Goal: Task Accomplishment & Management: Manage account settings

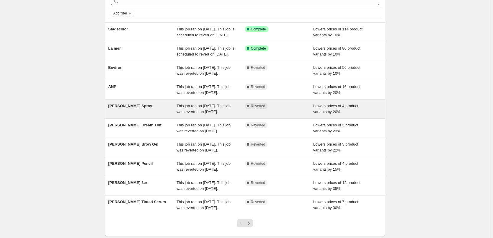
scroll to position [89, 0]
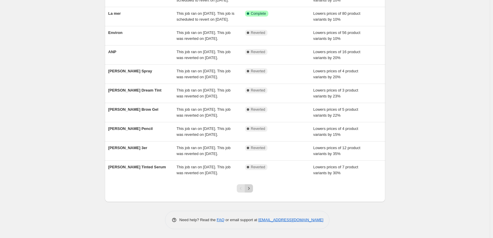
click at [249, 191] on icon "Next" at bounding box center [249, 189] width 6 height 6
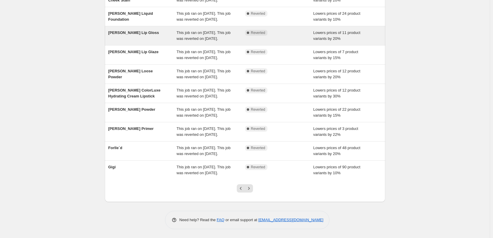
scroll to position [125, 0]
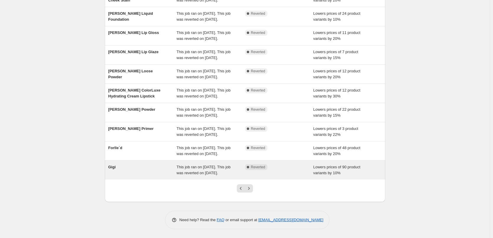
click at [230, 164] on div "This job ran on [DATE]. This job was reverted on [DATE]." at bounding box center [211, 170] width 69 height 12
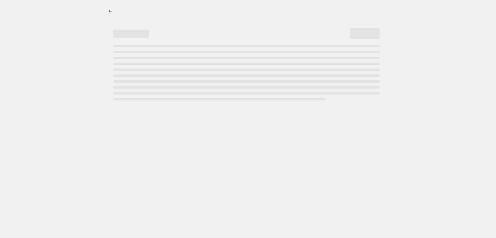
select select "percentage"
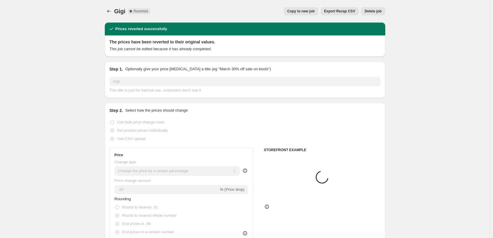
select select "vendor"
click at [306, 12] on span "Copy to new job" at bounding box center [300, 11] width 27 height 5
select select "percentage"
select select "vendor"
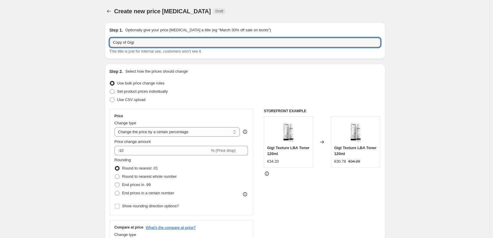
drag, startPoint x: 129, startPoint y: 43, endPoint x: 25, endPoint y: 42, distance: 103.4
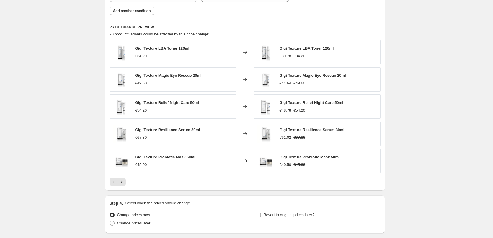
scroll to position [419, 0]
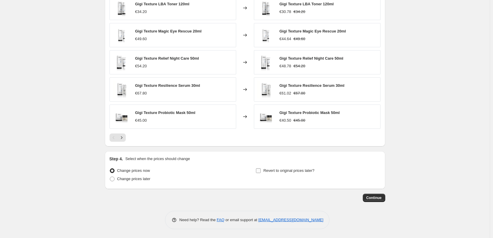
type input "Gigi"
click at [272, 172] on span "Revert to original prices later?" at bounding box center [288, 170] width 51 height 4
click at [261, 172] on input "Revert to original prices later?" at bounding box center [258, 170] width 5 height 5
checkbox input "true"
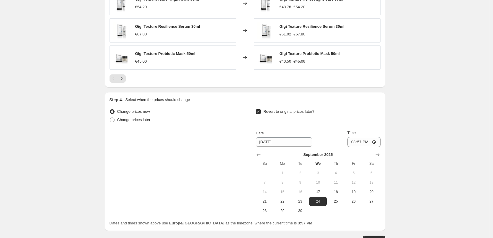
scroll to position [478, 0]
click at [339, 190] on span "18" at bounding box center [335, 191] width 13 height 5
type input "[DATE]"
click at [354, 142] on input "15:57" at bounding box center [364, 142] width 33 height 10
click at [377, 141] on input "15:00" at bounding box center [364, 142] width 33 height 10
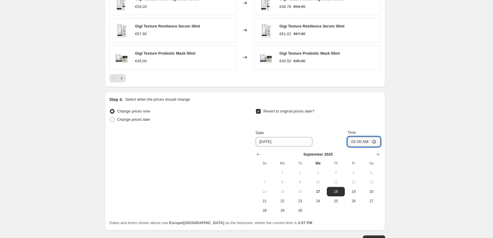
type input "03:00"
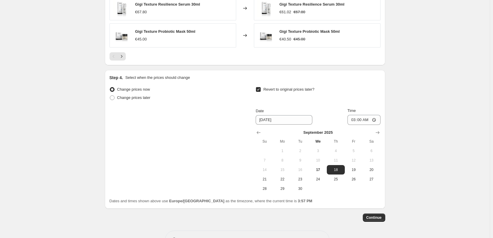
scroll to position [520, 0]
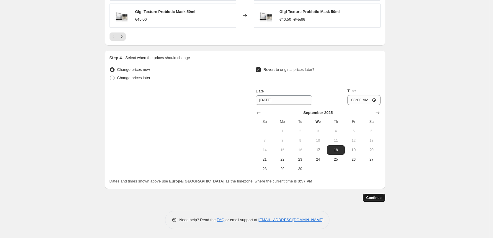
click at [374, 198] on span "Continue" at bounding box center [374, 198] width 15 height 5
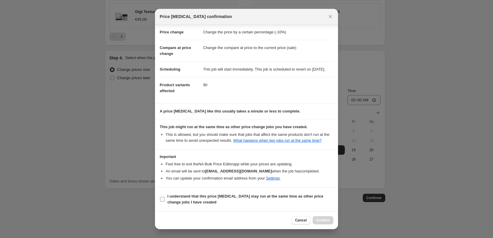
scroll to position [17, 0]
click at [182, 201] on b "I understand that this price [MEDICAL_DATA] may run at the same time as other p…" at bounding box center [245, 199] width 156 height 10
click at [165, 201] on input "I understand that this price [MEDICAL_DATA] may run at the same time as other p…" at bounding box center [162, 199] width 5 height 5
checkbox input "true"
click at [325, 222] on span "Confirm" at bounding box center [323, 220] width 14 height 5
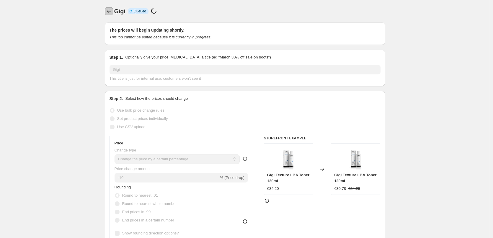
click at [108, 8] on button "Price change jobs" at bounding box center [109, 11] width 8 height 8
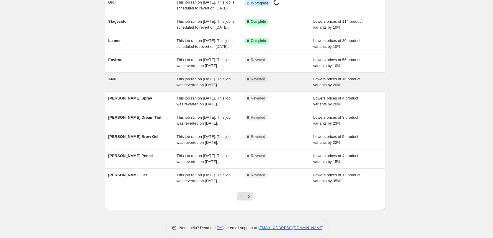
scroll to position [59, 0]
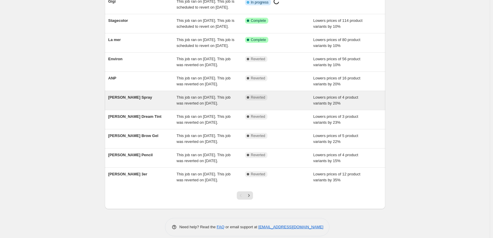
click at [209, 106] on div "This job ran on [DATE]. This job was reverted on [DATE]." at bounding box center [211, 101] width 69 height 12
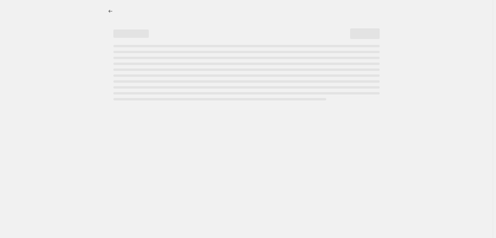
select select "percentage"
select select "tag"
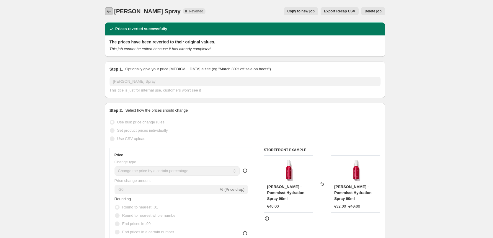
click at [112, 12] on icon "Price change jobs" at bounding box center [109, 11] width 6 height 6
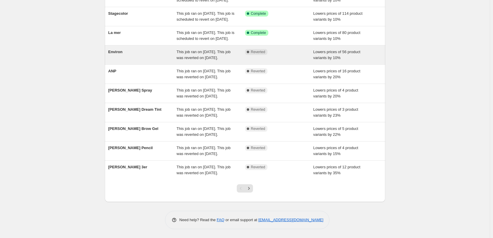
scroll to position [118, 0]
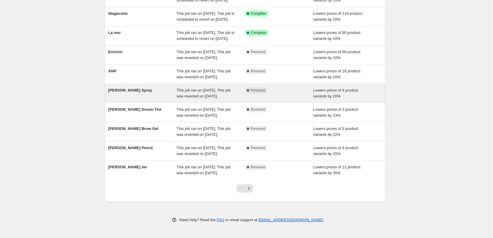
click at [230, 87] on div "This job ran on [DATE]. This job was reverted on [DATE]." at bounding box center [211, 93] width 69 height 12
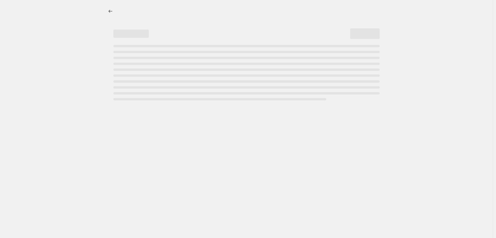
select select "percentage"
select select "tag"
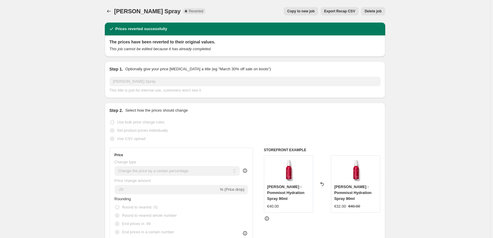
click at [311, 11] on span "Copy to new job" at bounding box center [300, 11] width 27 height 5
select select "percentage"
select select "tag"
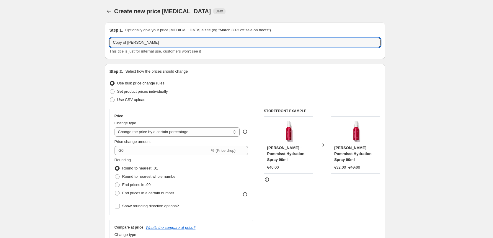
drag, startPoint x: 128, startPoint y: 43, endPoint x: 43, endPoint y: 43, distance: 86.0
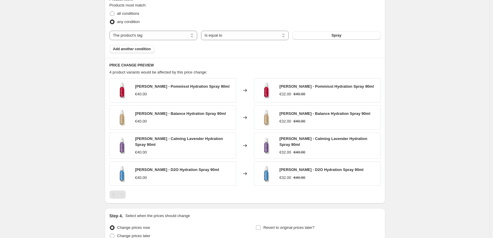
scroll to position [394, 0]
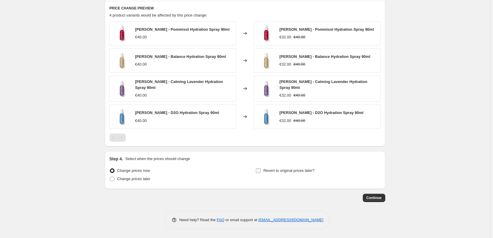
type input "[PERSON_NAME] Spray"
click at [283, 171] on span "Revert to original prices later?" at bounding box center [288, 170] width 51 height 4
click at [261, 171] on input "Revert to original prices later?" at bounding box center [258, 170] width 5 height 5
checkbox input "true"
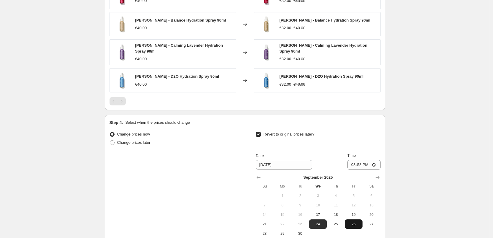
scroll to position [495, 0]
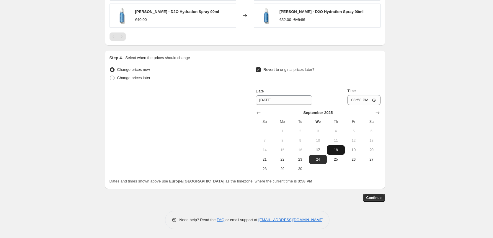
click at [338, 152] on span "18" at bounding box center [335, 150] width 13 height 5
type input "[DATE]"
click at [353, 100] on input "15:58" at bounding box center [364, 100] width 33 height 10
click at [375, 101] on input "15:00" at bounding box center [364, 100] width 33 height 10
type input "03:00"
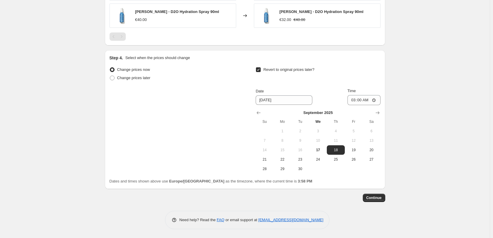
click at [372, 199] on span "Continue" at bounding box center [374, 198] width 15 height 5
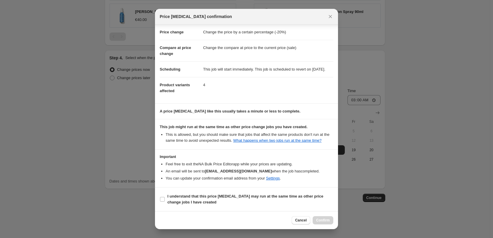
scroll to position [17, 0]
click at [198, 195] on b "I understand that this price [MEDICAL_DATA] may run at the same time as other p…" at bounding box center [245, 199] width 156 height 10
click at [165, 197] on input "I understand that this price [MEDICAL_DATA] may run at the same time as other p…" at bounding box center [162, 199] width 5 height 5
checkbox input "true"
click at [318, 219] on span "Confirm" at bounding box center [323, 220] width 14 height 5
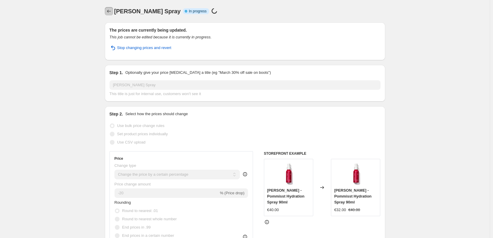
click at [112, 10] on icon "Price change jobs" at bounding box center [109, 11] width 6 height 6
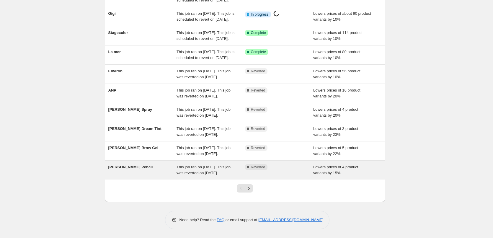
scroll to position [125, 0]
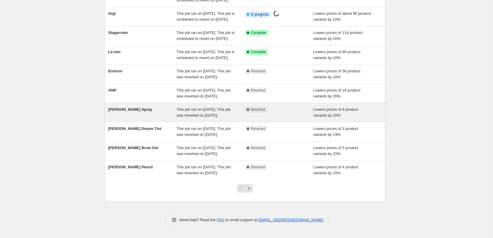
click at [197, 107] on span "This job ran on [DATE]. This job was reverted on [DATE]." at bounding box center [204, 112] width 54 height 10
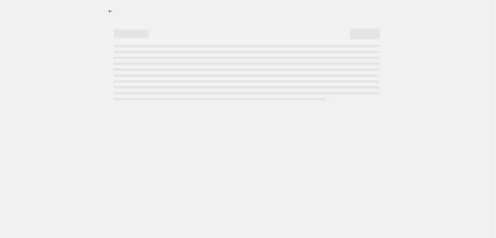
select select "percentage"
select select "tag"
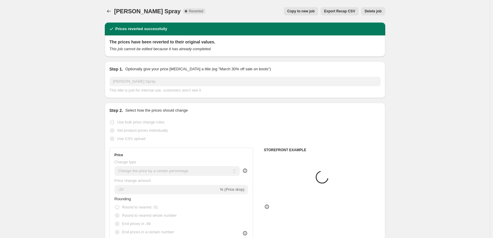
click at [381, 9] on span "Delete job" at bounding box center [373, 11] width 17 height 5
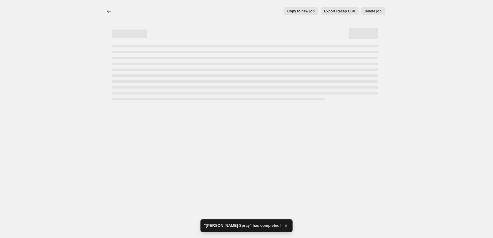
select select "percentage"
select select "tag"
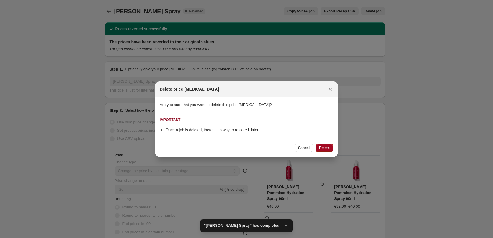
click at [326, 147] on span "Delete" at bounding box center [324, 148] width 11 height 5
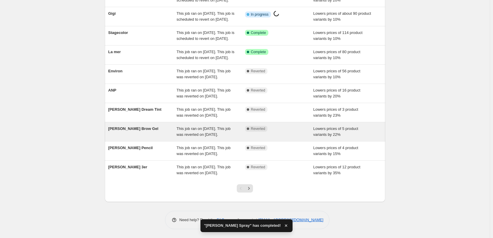
scroll to position [125, 0]
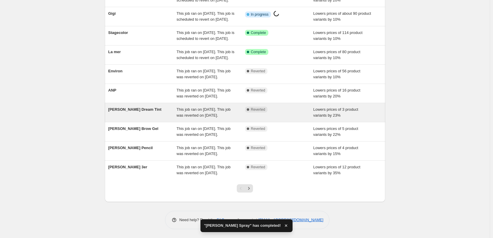
click at [227, 107] on span "This job ran on [DATE]. This job was reverted on [DATE]." at bounding box center [204, 112] width 54 height 10
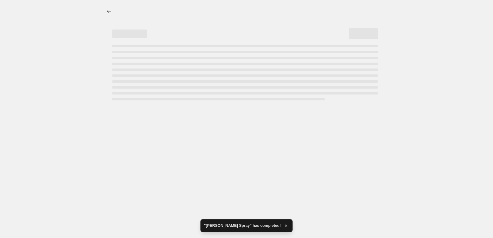
select select "percentage"
select select "vendor"
select select "tag"
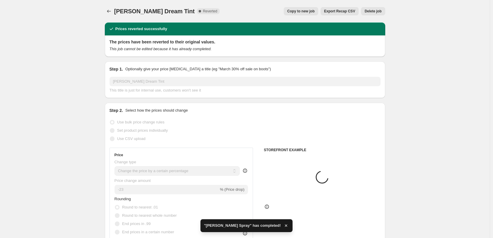
click at [297, 12] on span "Copy to new job" at bounding box center [300, 11] width 27 height 5
select select "percentage"
select select "vendor"
select select "tag"
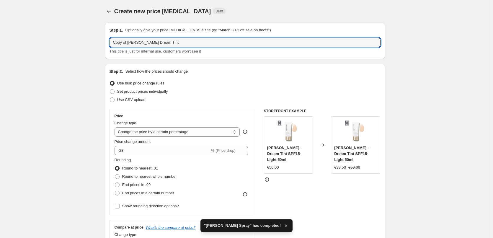
drag, startPoint x: 128, startPoint y: 43, endPoint x: 21, endPoint y: 43, distance: 106.6
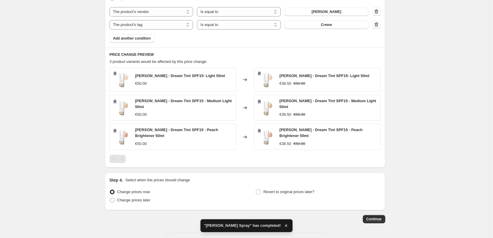
scroll to position [350, 0]
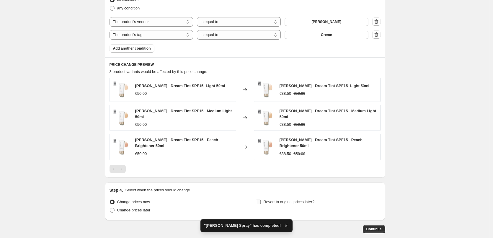
type input "[PERSON_NAME] Dream Tint"
click at [276, 200] on span "Revert to original prices later?" at bounding box center [288, 202] width 51 height 4
click at [261, 200] on input "Revert to original prices later?" at bounding box center [258, 202] width 5 height 5
checkbox input "true"
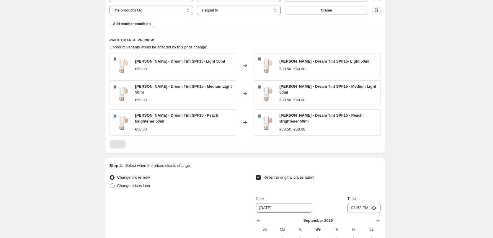
scroll to position [481, 0]
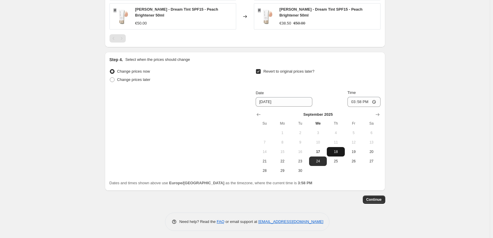
click at [337, 152] on span "18" at bounding box center [335, 151] width 13 height 5
type input "[DATE]"
click at [356, 99] on input "15:58" at bounding box center [364, 102] width 33 height 10
click at [375, 99] on input "15:00" at bounding box center [364, 102] width 33 height 10
type input "03:00"
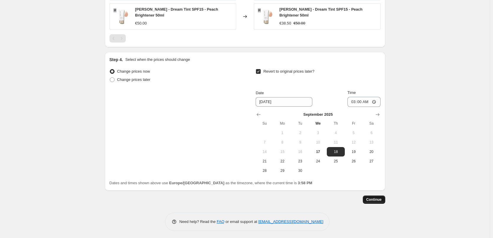
click at [380, 197] on span "Continue" at bounding box center [374, 199] width 15 height 5
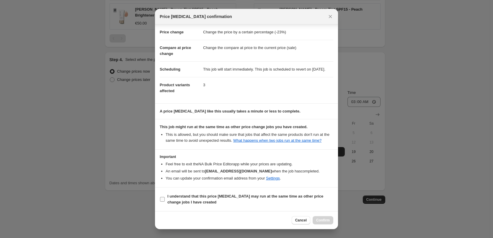
scroll to position [17, 0]
click at [195, 200] on b "I understand that this price [MEDICAL_DATA] may run at the same time as other p…" at bounding box center [245, 199] width 156 height 10
click at [165, 200] on input "I understand that this price [MEDICAL_DATA] may run at the same time as other p…" at bounding box center [162, 199] width 5 height 5
checkbox input "true"
click at [328, 220] on span "Confirm" at bounding box center [323, 220] width 14 height 5
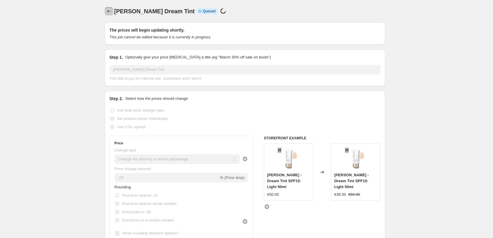
click at [108, 14] on icon "Price change jobs" at bounding box center [109, 11] width 6 height 6
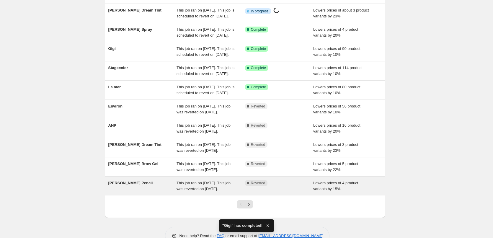
scroll to position [125, 0]
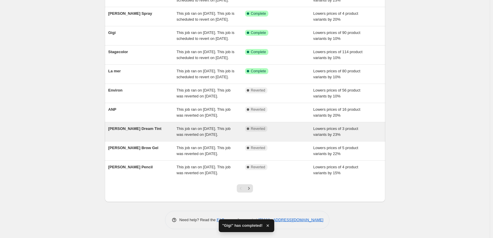
click at [186, 126] on span "This job ran on [DATE]. This job was reverted on [DATE]." at bounding box center [204, 131] width 54 height 10
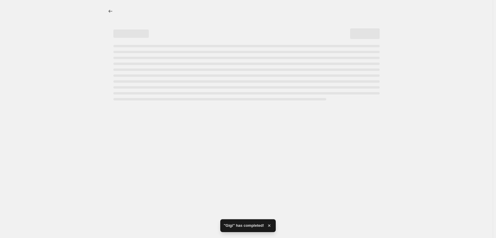
select select "percentage"
select select "vendor"
select select "tag"
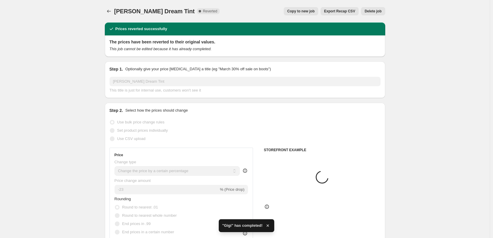
click at [373, 10] on span "Delete job" at bounding box center [373, 11] width 17 height 5
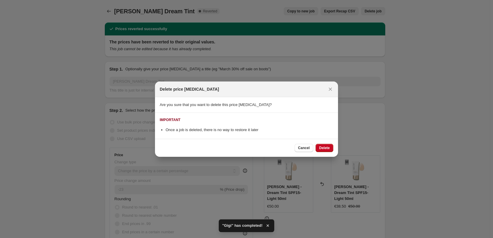
click at [328, 143] on div "Cancel Delete" at bounding box center [246, 148] width 183 height 18
click at [328, 147] on span "Delete" at bounding box center [324, 148] width 11 height 5
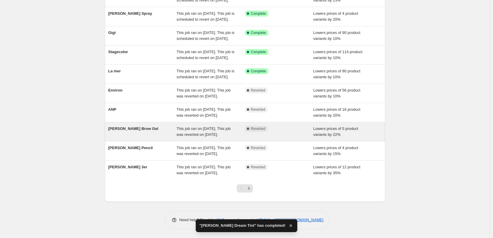
click at [222, 126] on div "This job ran on [DATE]. This job was reverted on [DATE]." at bounding box center [211, 132] width 69 height 12
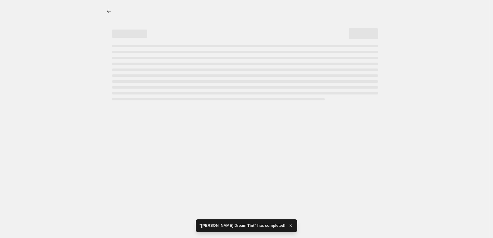
select select "percentage"
select select "tag"
select select "vendor"
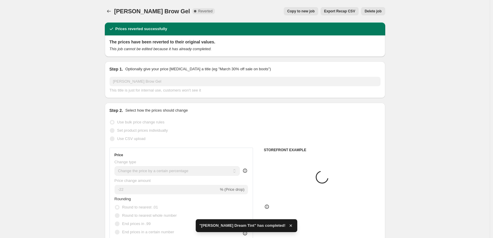
click at [294, 10] on span "Copy to new job" at bounding box center [300, 11] width 27 height 5
select select "percentage"
select select "tag"
select select "vendor"
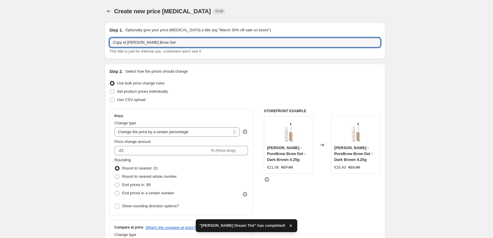
drag, startPoint x: 129, startPoint y: 42, endPoint x: 30, endPoint y: 41, distance: 99.5
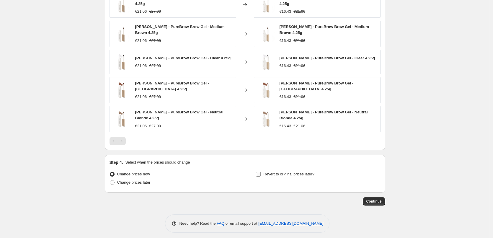
type input "[PERSON_NAME] Brow Gel"
click at [292, 172] on span "Revert to original prices later?" at bounding box center [288, 174] width 51 height 4
click at [261, 172] on input "Revert to original prices later?" at bounding box center [258, 174] width 5 height 5
checkbox input "true"
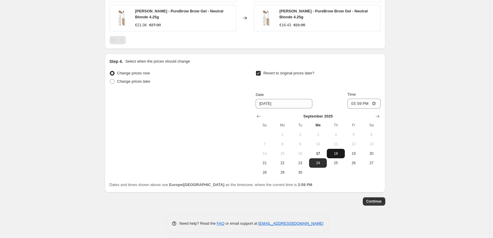
click at [334, 151] on span "18" at bounding box center [335, 153] width 13 height 5
type input "[DATE]"
click at [355, 100] on input "15:59" at bounding box center [364, 104] width 33 height 10
click at [377, 100] on input "15:00" at bounding box center [364, 104] width 33 height 10
type input "03:00"
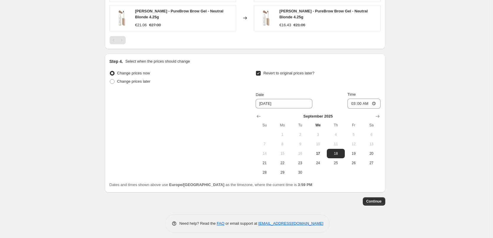
click at [375, 199] on span "Continue" at bounding box center [374, 201] width 15 height 5
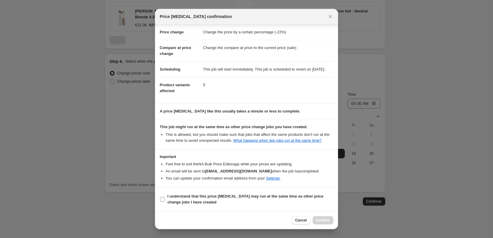
click at [173, 199] on span "I understand that this price [MEDICAL_DATA] may run at the same time as other p…" at bounding box center [250, 199] width 166 height 12
click at [165, 199] on input "I understand that this price [MEDICAL_DATA] may run at the same time as other p…" at bounding box center [162, 199] width 5 height 5
checkbox input "true"
click at [323, 218] on button "Confirm" at bounding box center [323, 220] width 21 height 8
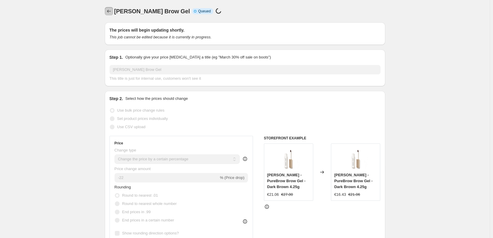
click at [107, 13] on button "Price change jobs" at bounding box center [109, 11] width 8 height 8
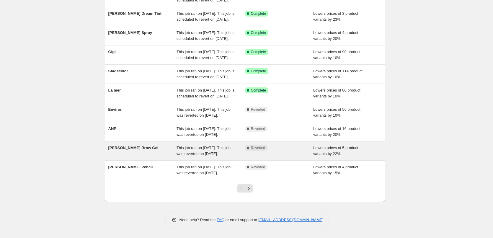
click at [186, 146] on span "This job ran on [DATE]. This job was reverted on [DATE]." at bounding box center [204, 151] width 54 height 10
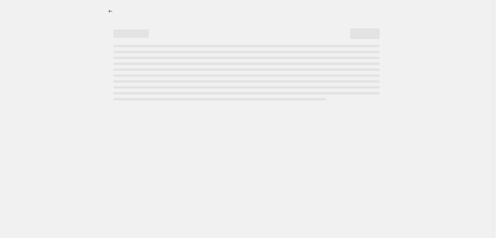
select select "percentage"
select select "tag"
select select "vendor"
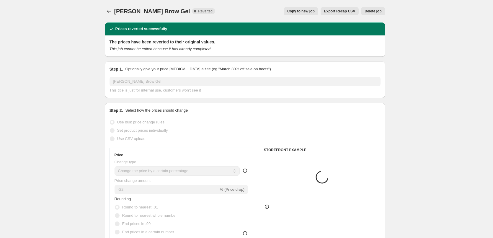
click at [380, 13] on span "Delete job" at bounding box center [373, 11] width 17 height 5
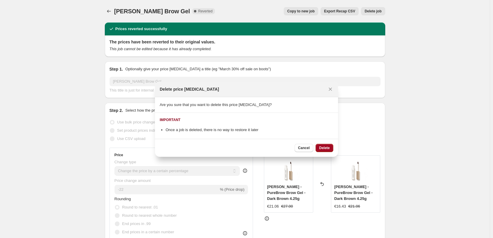
click at [323, 148] on span "Delete" at bounding box center [324, 148] width 11 height 5
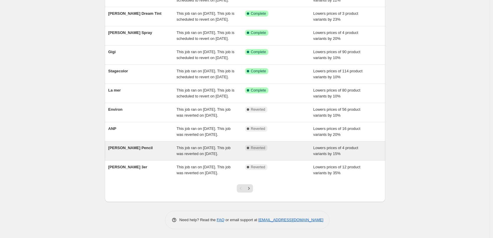
click at [221, 146] on span "This job ran on [DATE]. This job was reverted on [DATE]." at bounding box center [204, 151] width 54 height 10
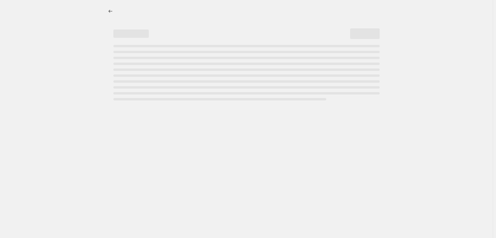
select select "percentage"
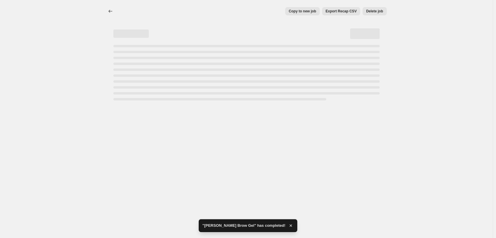
click at [307, 12] on span "Copy to new job" at bounding box center [302, 11] width 27 height 5
select select "percentage"
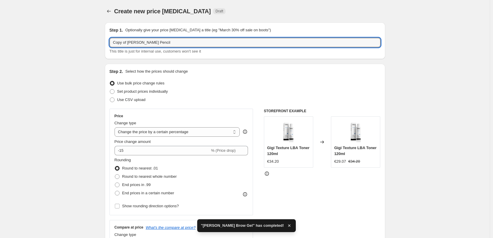
drag, startPoint x: 128, startPoint y: 43, endPoint x: 25, endPoint y: 47, distance: 104.0
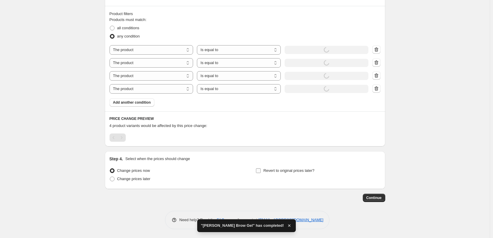
type input "[PERSON_NAME] Pencil"
click at [272, 169] on span "Revert to original prices later?" at bounding box center [288, 170] width 51 height 4
click at [261, 169] on input "Revert to original prices later?" at bounding box center [258, 170] width 5 height 5
checkbox input "true"
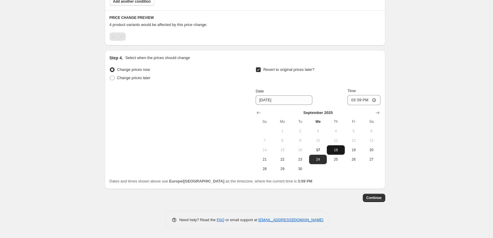
click at [336, 149] on span "18" at bounding box center [335, 150] width 13 height 5
type input "[DATE]"
click at [354, 100] on input "15:59" at bounding box center [364, 100] width 33 height 10
click at [374, 100] on input "15:00" at bounding box center [364, 100] width 33 height 10
type input "03:00"
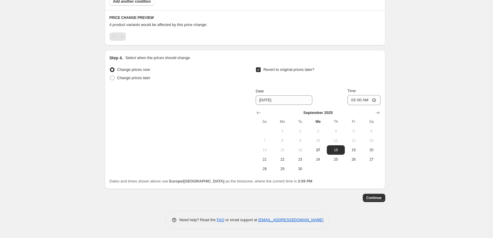
click at [381, 200] on span "Continue" at bounding box center [374, 198] width 15 height 5
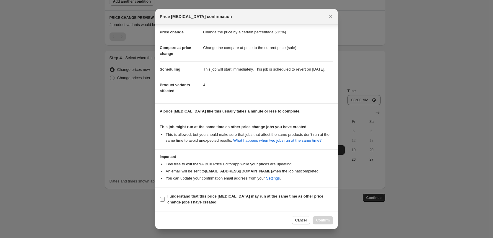
click at [192, 201] on b "I understand that this price [MEDICAL_DATA] may run at the same time as other p…" at bounding box center [245, 199] width 156 height 10
click at [165, 201] on input "I understand that this price [MEDICAL_DATA] may run at the same time as other p…" at bounding box center [162, 199] width 5 height 5
checkbox input "true"
click at [325, 219] on span "Confirm" at bounding box center [323, 220] width 14 height 5
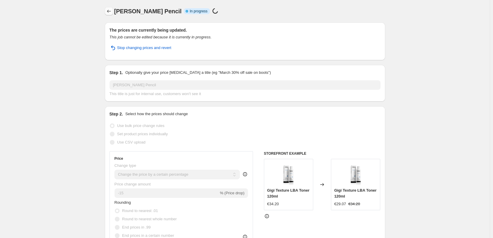
click at [111, 12] on icon "Price change jobs" at bounding box center [109, 11] width 6 height 6
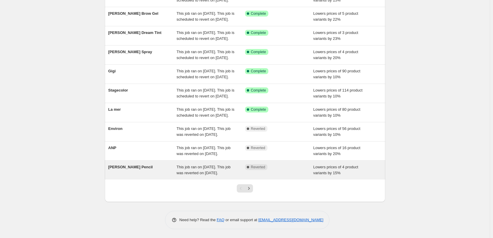
click at [211, 165] on span "This job ran on [DATE]. This job was reverted on [DATE]." at bounding box center [204, 170] width 54 height 10
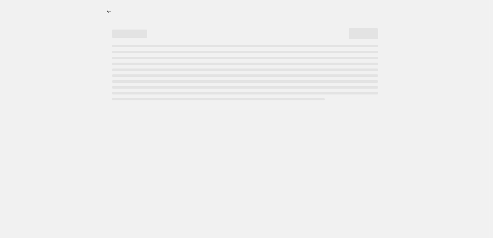
select select "percentage"
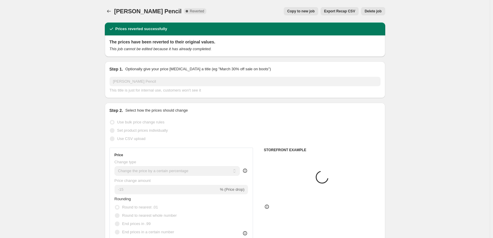
click at [376, 9] on span "Delete job" at bounding box center [373, 11] width 17 height 5
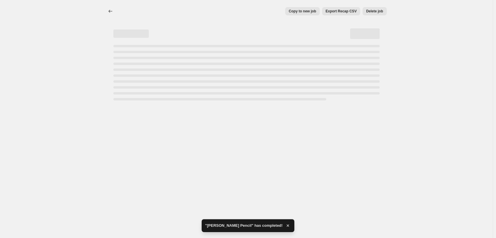
select select "percentage"
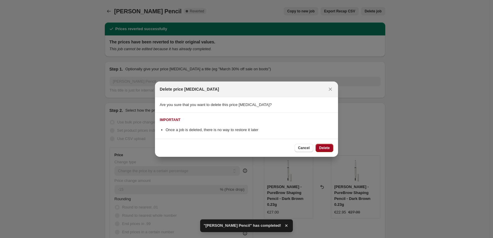
click at [330, 149] on button "Delete" at bounding box center [325, 148] width 18 height 8
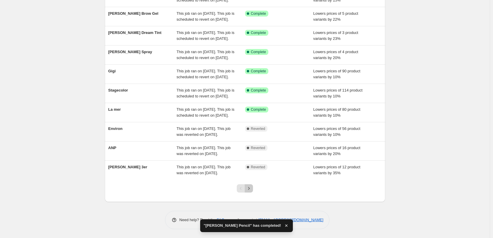
click at [252, 188] on icon "Next" at bounding box center [249, 189] width 6 height 6
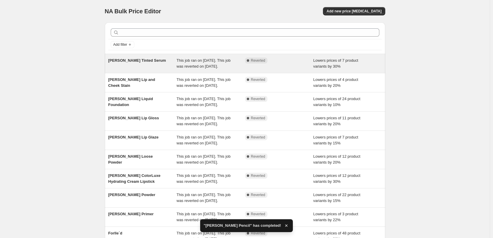
click at [176, 63] on div "[PERSON_NAME] Tinted Serum" at bounding box center [142, 64] width 69 height 12
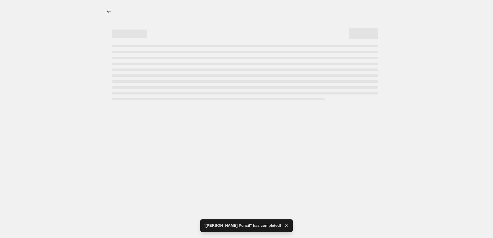
select select "percentage"
select select "tag"
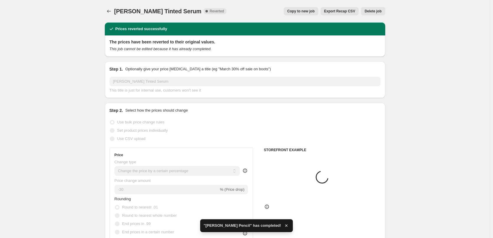
click at [309, 12] on span "Copy to new job" at bounding box center [300, 11] width 27 height 5
select select "percentage"
select select "tag"
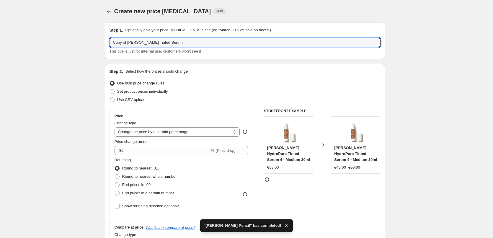
drag, startPoint x: 128, startPoint y: 42, endPoint x: 37, endPoint y: 47, distance: 91.1
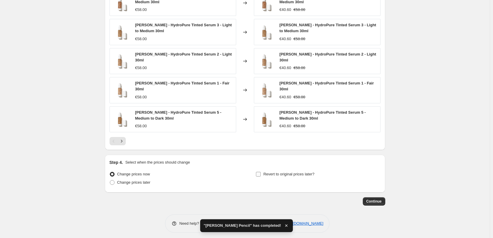
type input "[PERSON_NAME] Tinted Serum"
click at [264, 170] on label "Revert to original prices later?" at bounding box center [285, 174] width 59 height 8
click at [261, 172] on input "Revert to original prices later?" at bounding box center [258, 174] width 5 height 5
checkbox input "true"
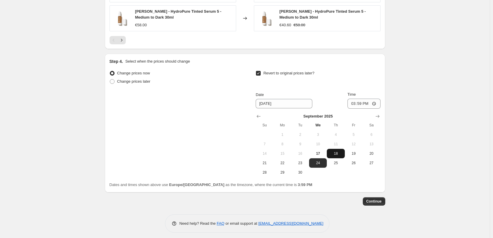
click at [339, 151] on span "18" at bounding box center [335, 153] width 13 height 5
type input "[DATE]"
click at [352, 101] on input "15:59" at bounding box center [364, 104] width 33 height 10
click at [376, 101] on input "15:00" at bounding box center [364, 104] width 33 height 10
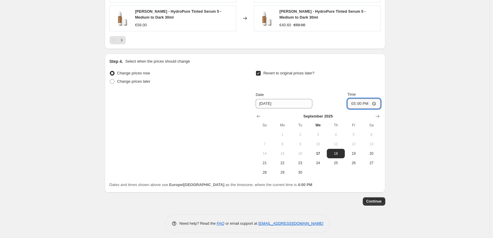
click at [376, 100] on input "15:00" at bounding box center [364, 104] width 33 height 10
type input "03:00"
click at [373, 199] on span "Continue" at bounding box center [374, 201] width 15 height 5
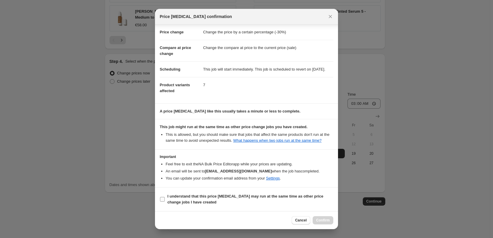
click at [183, 200] on b "I understand that this price [MEDICAL_DATA] may run at the same time as other p…" at bounding box center [245, 199] width 156 height 10
click at [165, 200] on input "I understand that this price [MEDICAL_DATA] may run at the same time as other p…" at bounding box center [162, 199] width 5 height 5
checkbox input "true"
click at [323, 220] on span "Confirm" at bounding box center [323, 220] width 14 height 5
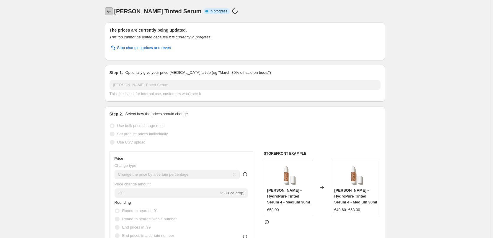
click at [112, 11] on icon "Price change jobs" at bounding box center [109, 11] width 6 height 6
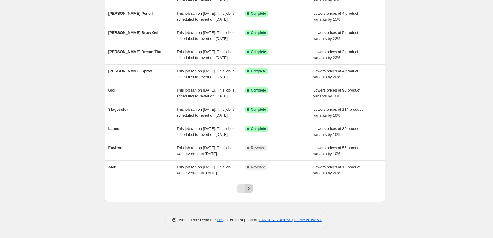
click at [252, 189] on icon "Next" at bounding box center [249, 189] width 6 height 6
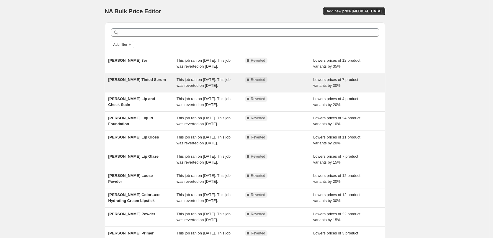
click at [204, 81] on div "[PERSON_NAME] Tinted Serum This job ran on [DATE]. This job was reverted on [DA…" at bounding box center [245, 82] width 281 height 19
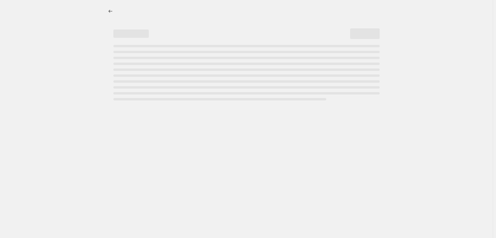
select select "percentage"
select select "tag"
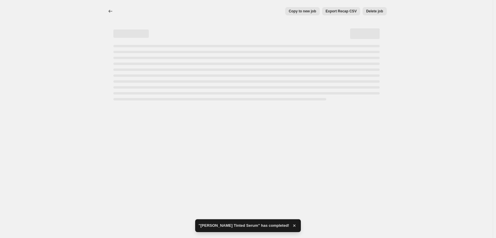
click at [368, 10] on span "Delete job" at bounding box center [374, 11] width 17 height 5
select select "percentage"
select select "tag"
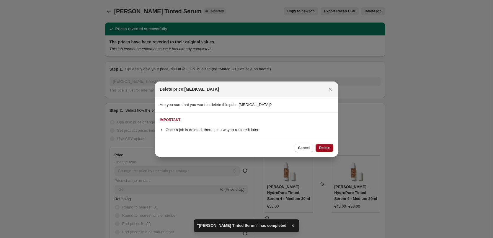
click at [322, 149] on span "Delete" at bounding box center [324, 148] width 11 height 5
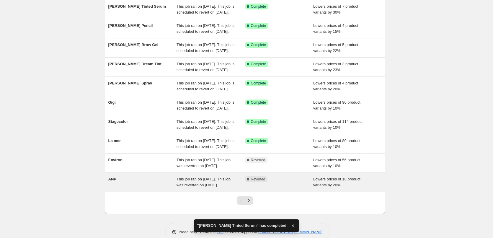
scroll to position [125, 0]
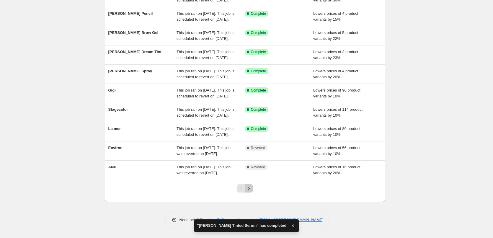
click at [252, 191] on icon "Next" at bounding box center [249, 189] width 6 height 6
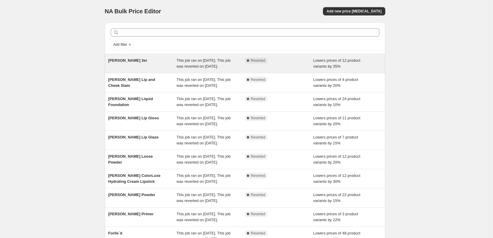
click at [206, 61] on span "This job ran on [DATE]. This job was reverted on [DATE]." at bounding box center [204, 63] width 54 height 10
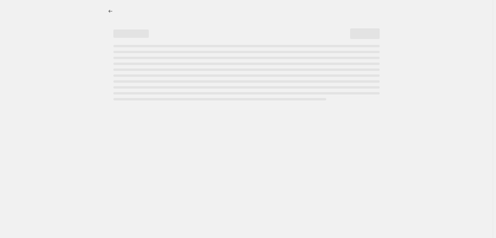
select select "percentage"
select select "tag"
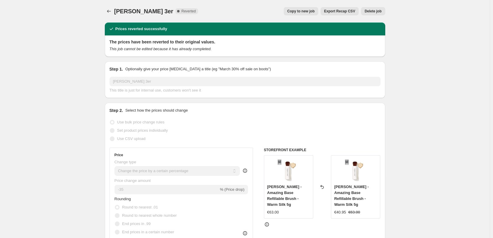
click at [309, 11] on span "Copy to new job" at bounding box center [300, 11] width 27 height 5
select select "percentage"
select select "tag"
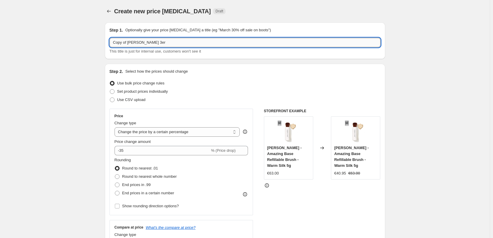
click at [130, 42] on input "Copy of [PERSON_NAME] 3er" at bounding box center [245, 42] width 271 height 9
drag, startPoint x: 128, startPoint y: 43, endPoint x: 13, endPoint y: 42, distance: 114.6
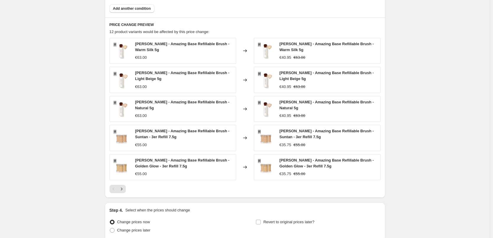
scroll to position [429, 0]
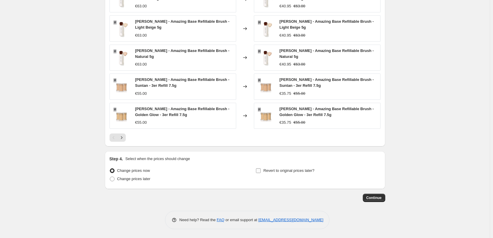
type input "[PERSON_NAME] 3er"
click at [272, 169] on span "Revert to original prices later?" at bounding box center [288, 170] width 51 height 4
click at [261, 169] on input "Revert to original prices later?" at bounding box center [258, 170] width 5 height 5
checkbox input "true"
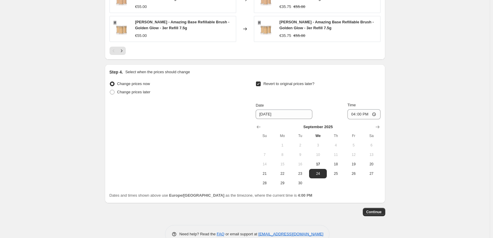
scroll to position [530, 0]
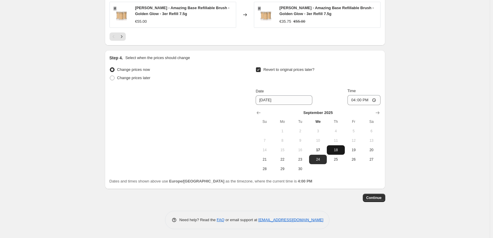
click at [335, 149] on span "18" at bounding box center [335, 150] width 13 height 5
type input "[DATE]"
click at [356, 100] on input "16:00" at bounding box center [364, 100] width 33 height 10
click at [376, 99] on input "15:00" at bounding box center [364, 100] width 33 height 10
type input "03:00"
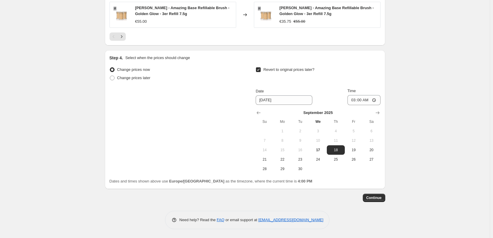
click at [376, 201] on button "Continue" at bounding box center [374, 198] width 22 height 8
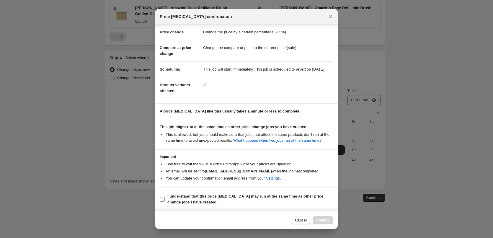
scroll to position [17, 0]
click at [179, 201] on b "I understand that this price [MEDICAL_DATA] may run at the same time as other p…" at bounding box center [245, 199] width 156 height 10
click at [165, 201] on input "I understand that this price [MEDICAL_DATA] may run at the same time as other p…" at bounding box center [162, 199] width 5 height 5
checkbox input "true"
click at [320, 222] on span "Confirm" at bounding box center [323, 220] width 14 height 5
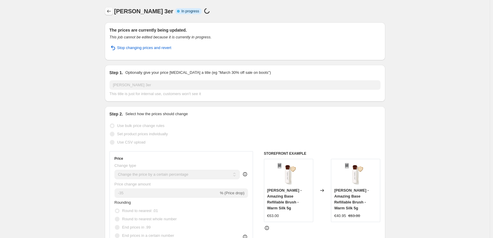
click at [109, 12] on icon "Price change jobs" at bounding box center [109, 11] width 6 height 6
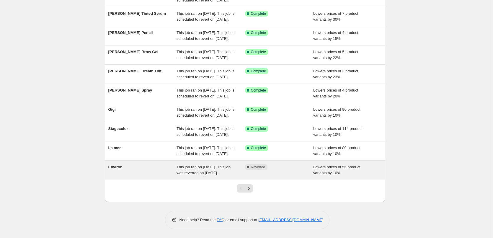
scroll to position [96, 0]
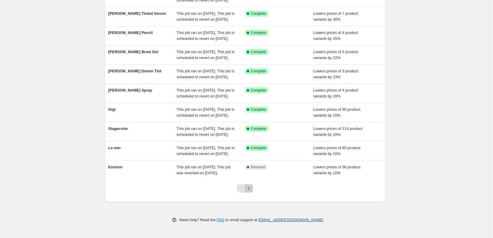
click at [250, 191] on icon "Next" at bounding box center [249, 189] width 6 height 6
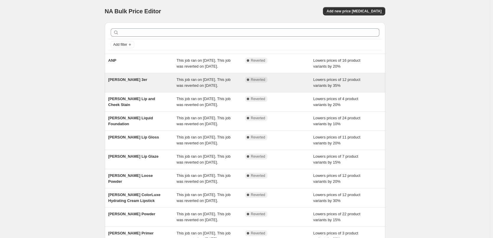
click at [214, 88] on span "This job ran on [DATE]. This job was reverted on [DATE]." at bounding box center [204, 82] width 54 height 10
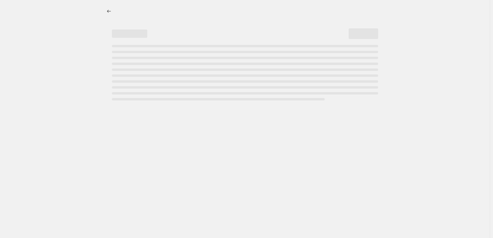
select select "percentage"
select select "tag"
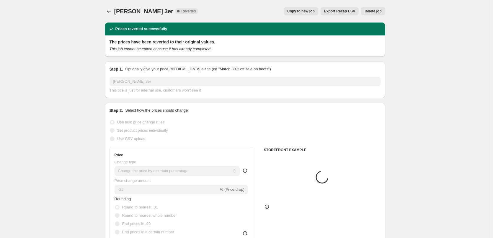
click at [373, 11] on span "Delete job" at bounding box center [373, 11] width 17 height 5
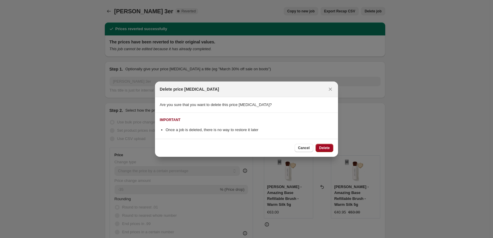
click at [330, 148] on span "Delete" at bounding box center [324, 148] width 11 height 5
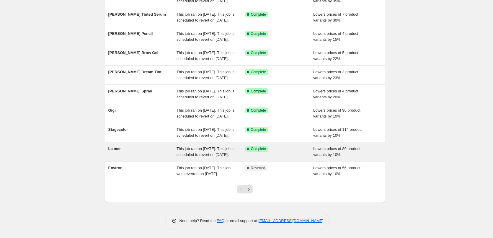
scroll to position [125, 0]
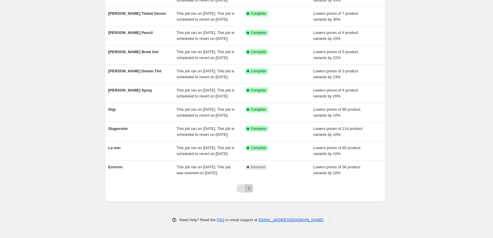
click at [252, 186] on icon "Next" at bounding box center [249, 189] width 6 height 6
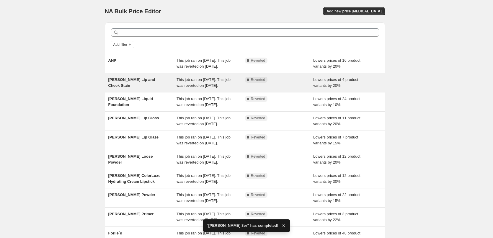
click at [242, 89] on div "This job ran on [DATE]. This job was reverted on [DATE]." at bounding box center [211, 83] width 69 height 12
select select "percentage"
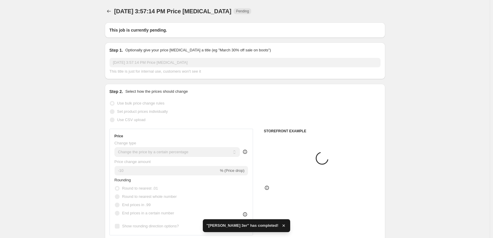
type input "[PERSON_NAME] Lip and Cheek Stain"
radio input "false"
radio input "true"
checkbox input "true"
select select "tag"
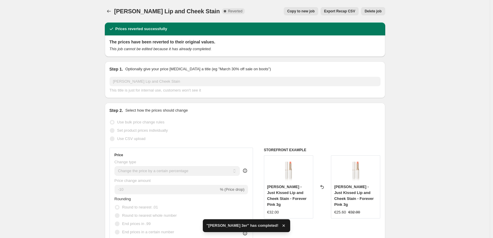
click at [302, 13] on span "Copy to new job" at bounding box center [300, 11] width 27 height 5
select select "percentage"
select select "tag"
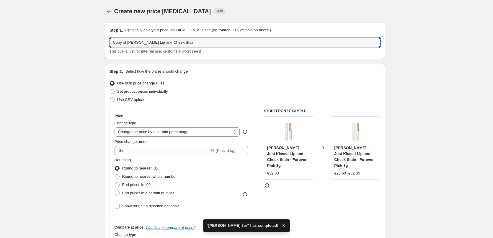
drag, startPoint x: 128, startPoint y: 43, endPoint x: 11, endPoint y: 39, distance: 117.3
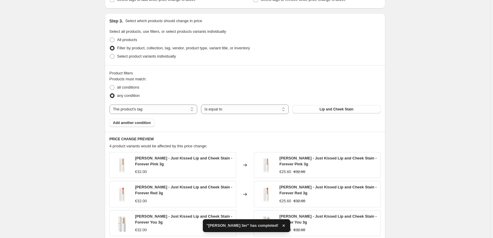
scroll to position [400, 0]
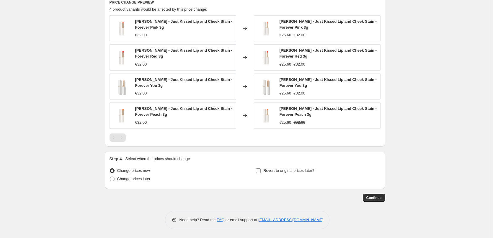
type input "[PERSON_NAME] Lip and Cheek Stain"
click at [276, 168] on span "Revert to original prices later?" at bounding box center [288, 170] width 51 height 4
click at [261, 168] on input "Revert to original prices later?" at bounding box center [258, 170] width 5 height 5
checkbox input "true"
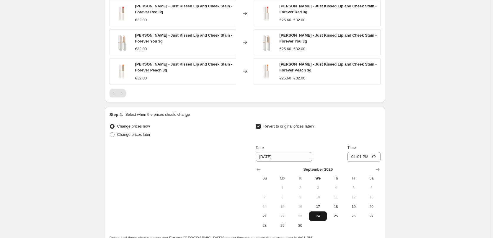
scroll to position [501, 0]
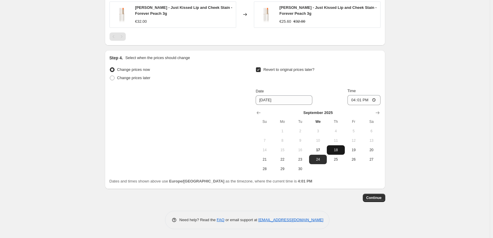
click at [335, 151] on span "18" at bounding box center [335, 150] width 13 height 5
type input "[DATE]"
click at [354, 99] on input "16:01" at bounding box center [364, 100] width 33 height 10
click at [373, 101] on input "15:00" at bounding box center [364, 100] width 33 height 10
type input "03:00"
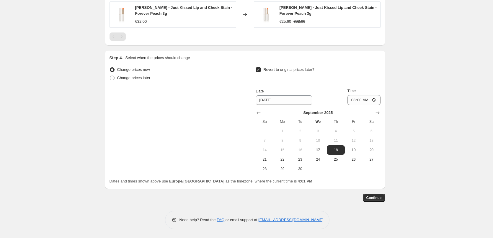
click at [372, 199] on span "Continue" at bounding box center [374, 198] width 15 height 5
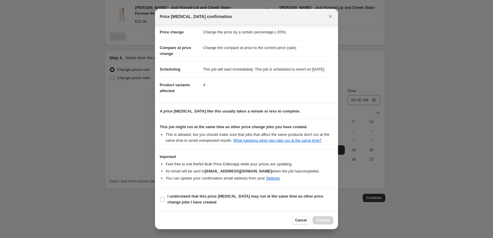
scroll to position [17, 0]
click at [192, 194] on b "I understand that this price [MEDICAL_DATA] may run at the same time as other p…" at bounding box center [245, 199] width 156 height 10
click at [165, 197] on input "I understand that this price [MEDICAL_DATA] may run at the same time as other p…" at bounding box center [162, 199] width 5 height 5
checkbox input "true"
click at [320, 220] on span "Confirm" at bounding box center [323, 220] width 14 height 5
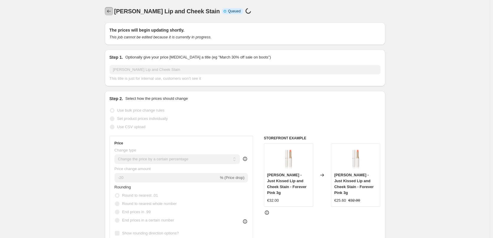
click at [110, 10] on icon "Price change jobs" at bounding box center [109, 11] width 6 height 6
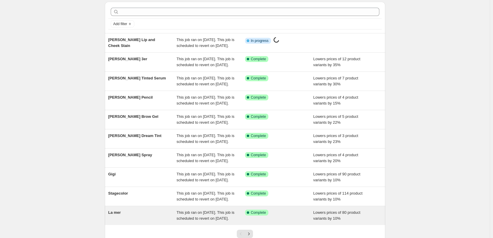
scroll to position [125, 0]
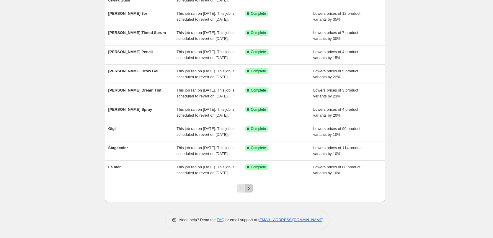
click at [252, 188] on icon "Next" at bounding box center [249, 189] width 6 height 6
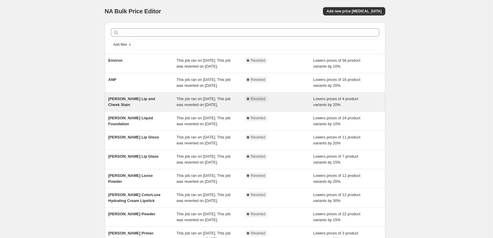
click at [216, 107] on span "This job ran on [DATE]. This job was reverted on [DATE]." at bounding box center [204, 102] width 54 height 10
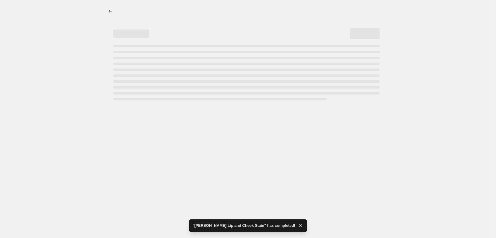
select select "percentage"
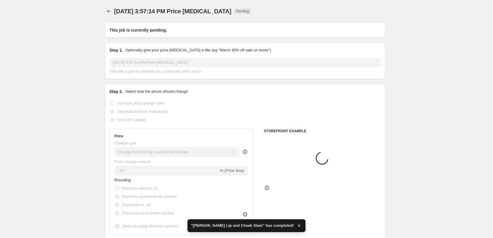
type input "[PERSON_NAME] Lip and Cheek Stain"
radio input "false"
radio input "true"
checkbox input "true"
select select "tag"
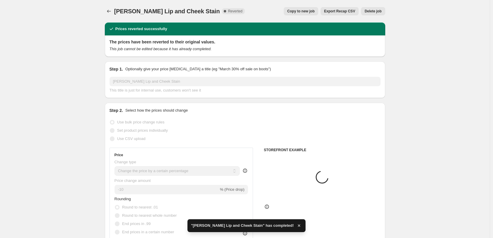
click at [375, 10] on span "Delete job" at bounding box center [373, 11] width 17 height 5
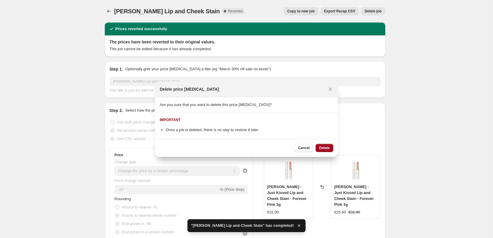
click at [324, 149] on span "Delete" at bounding box center [324, 148] width 11 height 5
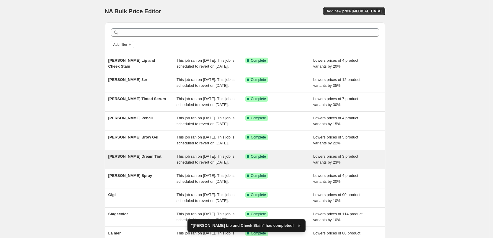
scroll to position [125, 0]
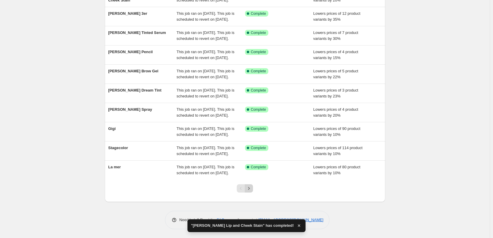
click at [248, 189] on icon "Next" at bounding box center [249, 189] width 6 height 6
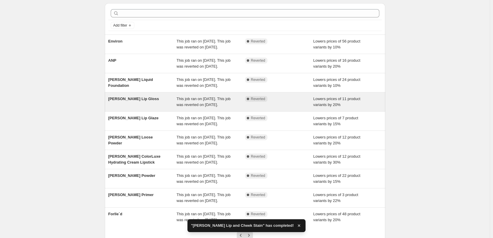
scroll to position [30, 0]
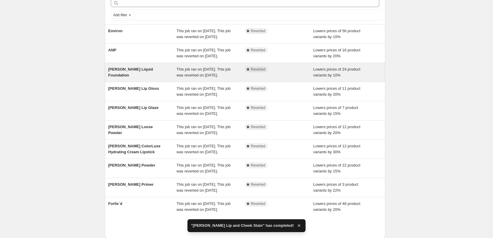
click at [232, 78] on div "This job ran on [DATE]. This job was reverted on [DATE]." at bounding box center [211, 72] width 69 height 12
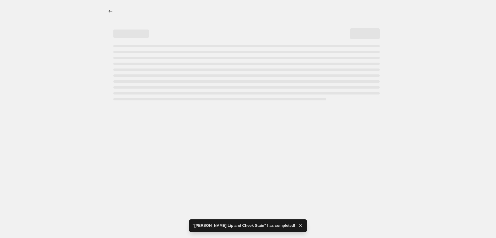
select select "percentage"
select select "tag"
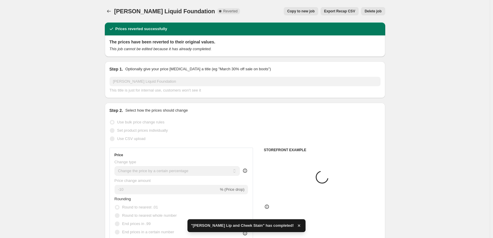
click at [302, 13] on span "Copy to new job" at bounding box center [300, 11] width 27 height 5
select select "percentage"
select select "tag"
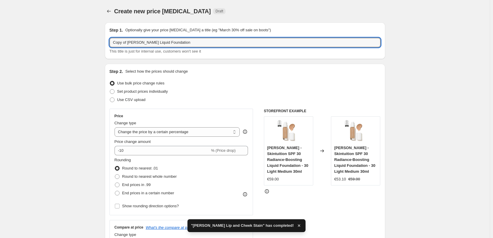
drag, startPoint x: 128, startPoint y: 42, endPoint x: 6, endPoint y: 45, distance: 122.0
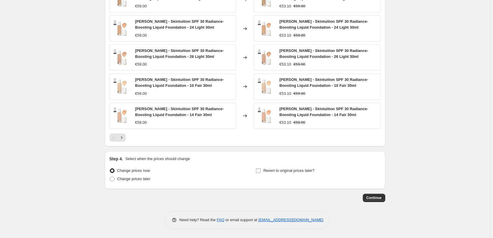
type input "[PERSON_NAME] Liquid Foundation"
click at [281, 171] on span "Revert to original prices later?" at bounding box center [288, 170] width 51 height 4
click at [261, 171] on input "Revert to original prices later?" at bounding box center [258, 170] width 5 height 5
checkbox input "true"
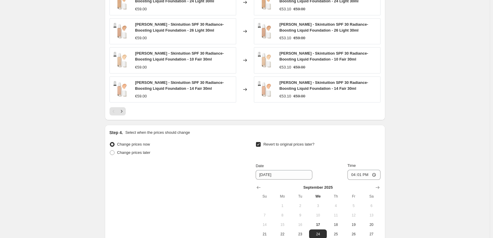
scroll to position [458, 0]
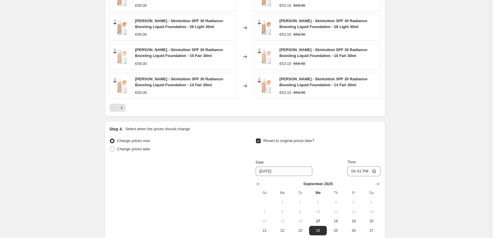
click at [347, 212] on button "12" at bounding box center [354, 211] width 18 height 9
click at [338, 221] on span "18" at bounding box center [335, 221] width 13 height 5
type input "[DATE]"
click at [353, 173] on input "16:01" at bounding box center [364, 171] width 33 height 10
click at [376, 171] on input "15:00" at bounding box center [364, 171] width 33 height 10
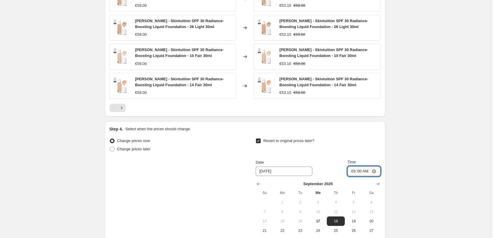
type input "03:00"
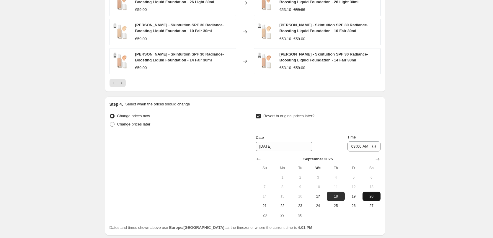
scroll to position [530, 0]
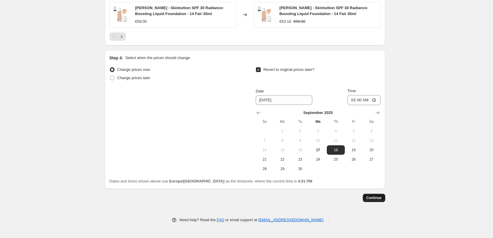
click at [378, 199] on span "Continue" at bounding box center [374, 198] width 15 height 5
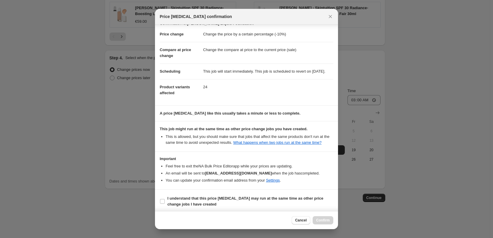
scroll to position [17, 0]
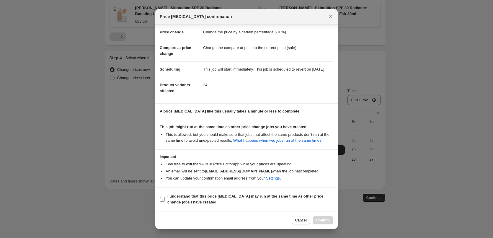
click at [200, 196] on b "I understand that this price [MEDICAL_DATA] may run at the same time as other p…" at bounding box center [245, 199] width 156 height 10
click at [165, 197] on input "I understand that this price [MEDICAL_DATA] may run at the same time as other p…" at bounding box center [162, 199] width 5 height 5
checkbox input "true"
click at [321, 219] on span "Confirm" at bounding box center [323, 220] width 14 height 5
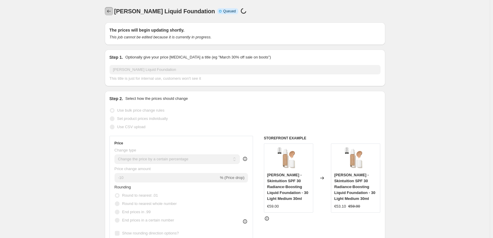
click at [107, 10] on button "Price change jobs" at bounding box center [109, 11] width 8 height 8
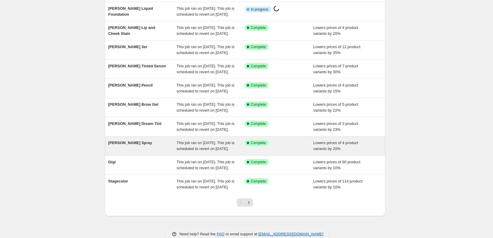
scroll to position [125, 0]
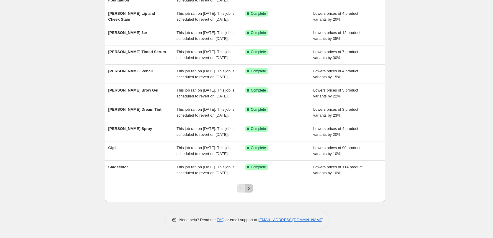
click at [253, 189] on button "Next" at bounding box center [249, 188] width 8 height 8
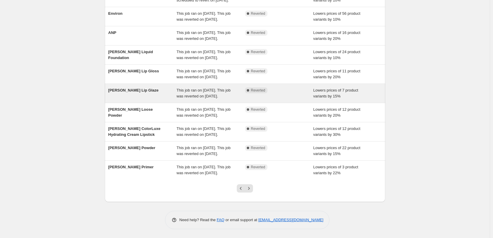
scroll to position [96, 0]
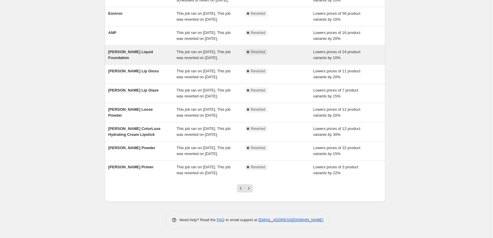
click at [219, 50] on span "This job ran on [DATE]. This job was reverted on [DATE]." at bounding box center [204, 55] width 54 height 10
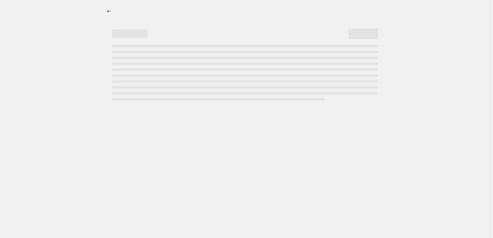
select select "percentage"
select select "tag"
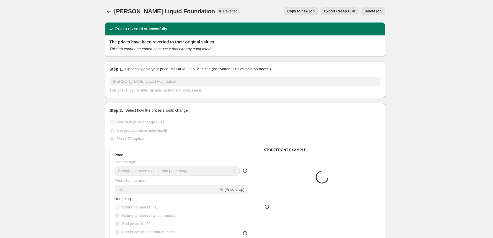
click at [374, 12] on span "Delete job" at bounding box center [373, 11] width 17 height 5
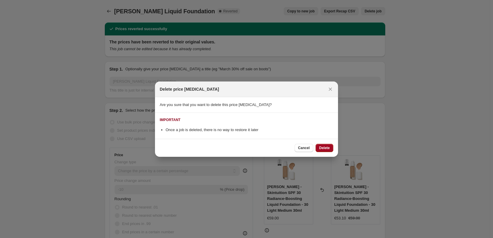
click at [323, 147] on span "Delete" at bounding box center [324, 148] width 11 height 5
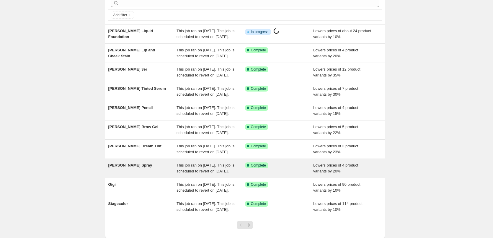
scroll to position [125, 0]
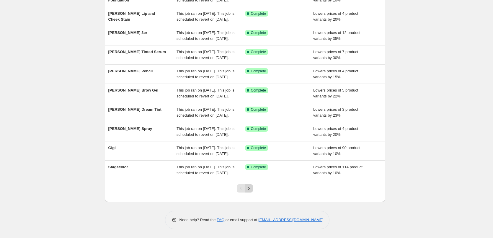
click at [250, 191] on button "Next" at bounding box center [249, 188] width 8 height 8
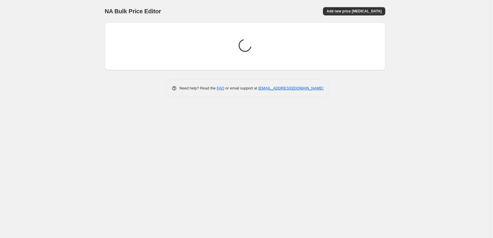
scroll to position [0, 0]
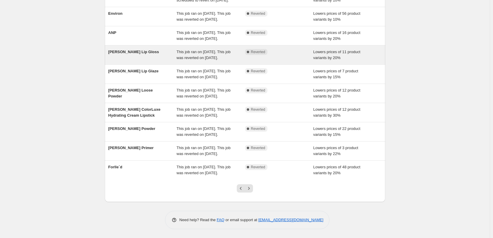
click at [201, 50] on span "This job ran on [DATE]. This job was reverted on [DATE]." at bounding box center [204, 55] width 54 height 10
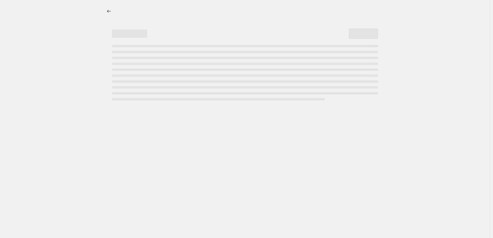
select select "percentage"
select select "tag"
select select "vendor"
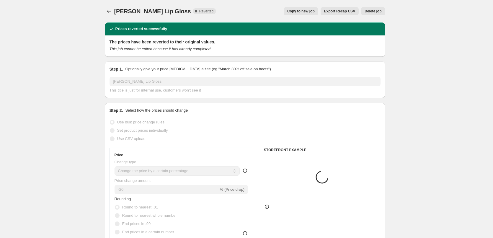
click at [300, 10] on span "Copy to new job" at bounding box center [300, 11] width 27 height 5
select select "percentage"
select select "tag"
select select "vendor"
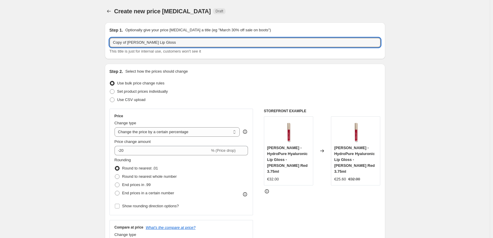
drag, startPoint x: 128, startPoint y: 44, endPoint x: -48, endPoint y: 36, distance: 176.5
click at [0, 36] on html "Home Settings Plans Skip to content Create new price [MEDICAL_DATA]. This page …" at bounding box center [246, 119] width 493 height 238
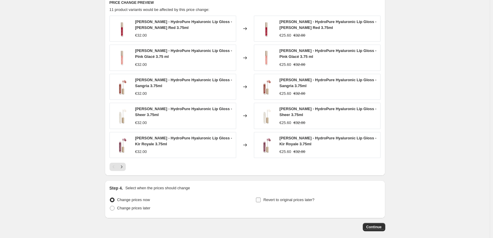
type input "[PERSON_NAME] Lip Gloss"
click at [268, 201] on span "Revert to original prices later?" at bounding box center [288, 200] width 51 height 4
click at [261, 201] on input "Revert to original prices later?" at bounding box center [258, 200] width 5 height 5
checkbox input "true"
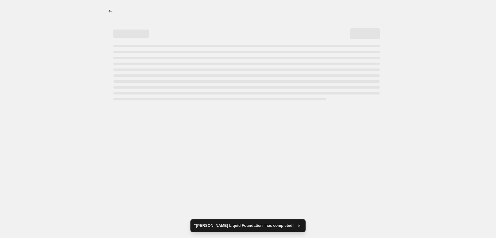
click at [340, 151] on div at bounding box center [246, 119] width 493 height 238
select select "percentage"
select select "tag"
select select "vendor"
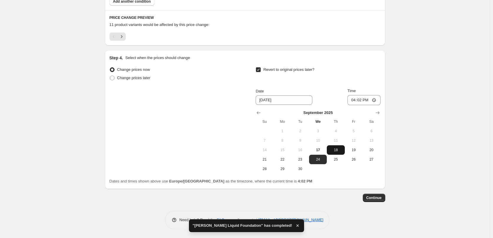
click at [333, 151] on span "18" at bounding box center [335, 150] width 13 height 5
type input "[DATE]"
click at [355, 102] on input "16:02" at bounding box center [364, 100] width 33 height 10
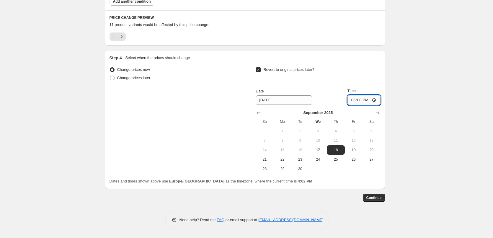
click at [375, 100] on input "15:00" at bounding box center [364, 100] width 33 height 10
type input "03:00"
drag, startPoint x: 435, startPoint y: 110, endPoint x: 433, endPoint y: 119, distance: 10.0
click at [385, 197] on button "Continue" at bounding box center [374, 198] width 22 height 8
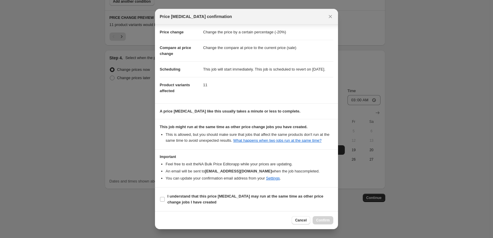
scroll to position [17, 0]
click at [187, 201] on b "I understand that this price [MEDICAL_DATA] may run at the same time as other p…" at bounding box center [245, 199] width 156 height 10
click at [165, 201] on input "I understand that this price [MEDICAL_DATA] may run at the same time as other p…" at bounding box center [162, 199] width 5 height 5
checkbox input "true"
click at [329, 219] on span "Confirm" at bounding box center [323, 220] width 14 height 5
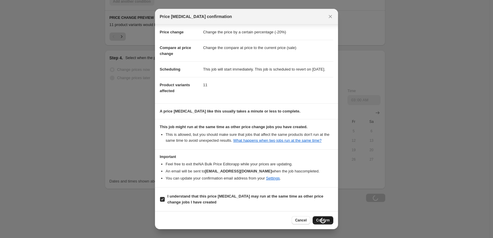
scroll to position [397, 0]
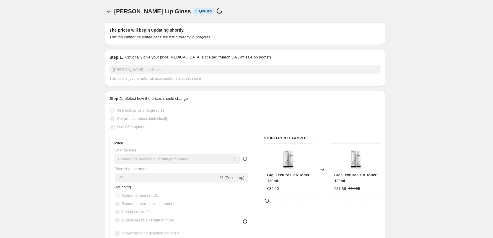
click at [107, 13] on button "Price change jobs" at bounding box center [109, 11] width 8 height 8
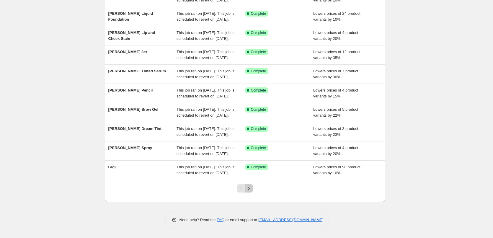
click at [251, 186] on icon "Next" at bounding box center [249, 189] width 6 height 6
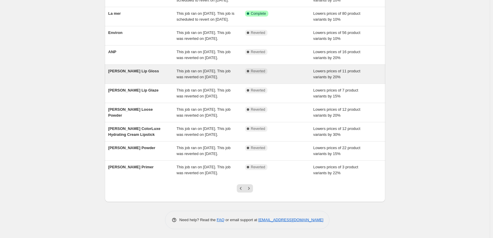
click at [199, 69] on span "This job ran on [DATE]. This job was reverted on [DATE]." at bounding box center [204, 74] width 54 height 10
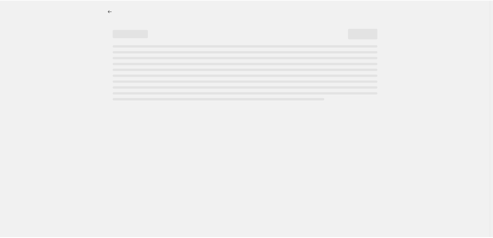
select select "percentage"
select select "tag"
select select "vendor"
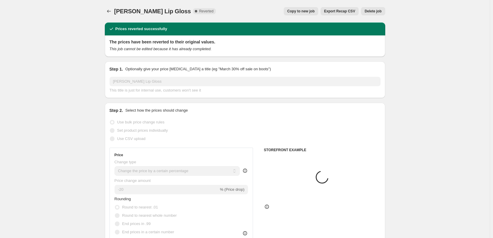
click at [371, 10] on span "Delete job" at bounding box center [373, 11] width 17 height 5
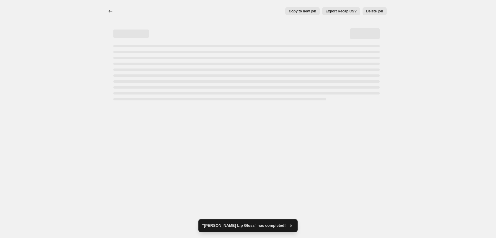
select select "percentage"
select select "tag"
select select "vendor"
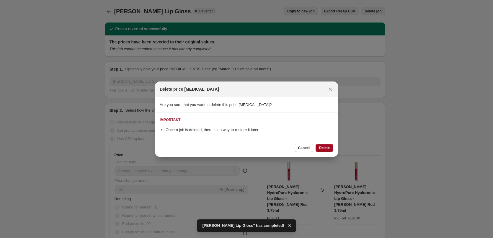
click at [326, 148] on span "Delete" at bounding box center [324, 148] width 11 height 5
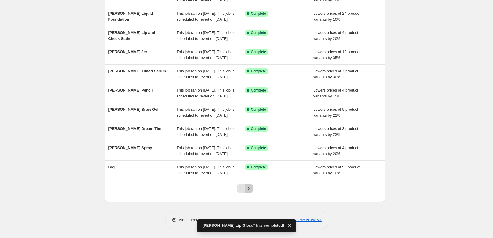
click at [248, 189] on icon "Next" at bounding box center [249, 189] width 6 height 6
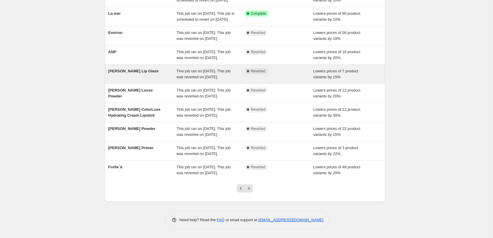
click at [238, 73] on div "This job ran on [DATE]. This job was reverted on [DATE]." at bounding box center [211, 74] width 69 height 12
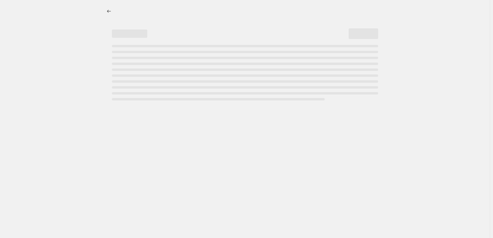
select select "percentage"
select select "tag"
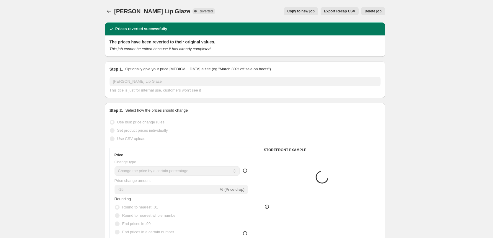
click at [309, 11] on span "Copy to new job" at bounding box center [300, 11] width 27 height 5
select select "percentage"
select select "tag"
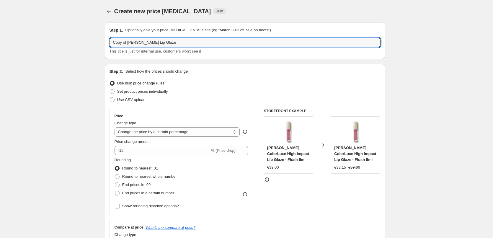
drag, startPoint x: 129, startPoint y: 42, endPoint x: 22, endPoint y: 40, distance: 106.6
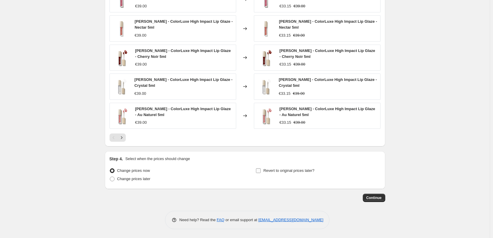
type input "[PERSON_NAME] Lip Glaze"
click at [272, 173] on span "Revert to original prices later?" at bounding box center [288, 170] width 51 height 4
click at [261, 173] on input "Revert to original prices later?" at bounding box center [258, 170] width 5 height 5
checkbox input "true"
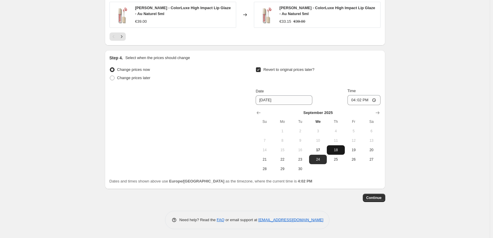
click at [333, 152] on span "18" at bounding box center [335, 150] width 13 height 5
type input "[DATE]"
click at [354, 100] on input "16:02" at bounding box center [364, 100] width 33 height 10
click at [377, 99] on input "15:00" at bounding box center [364, 100] width 33 height 10
type input "03:00"
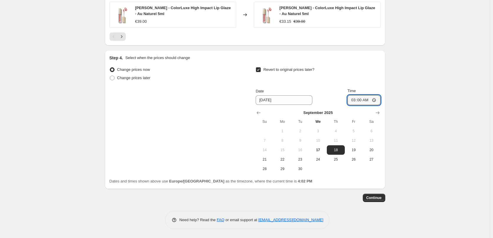
click at [376, 197] on span "Continue" at bounding box center [374, 198] width 15 height 5
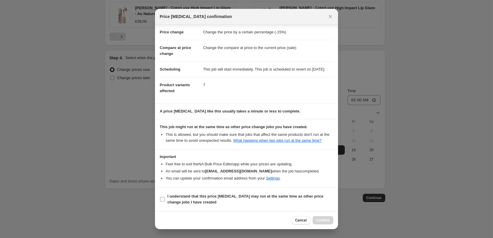
click at [188, 205] on span "I understand that this price [MEDICAL_DATA] may run at the same time as other p…" at bounding box center [250, 199] width 166 height 12
click at [165, 202] on input "I understand that this price [MEDICAL_DATA] may run at the same time as other p…" at bounding box center [162, 199] width 5 height 5
checkbox input "true"
click at [324, 217] on button "Confirm" at bounding box center [323, 220] width 21 height 8
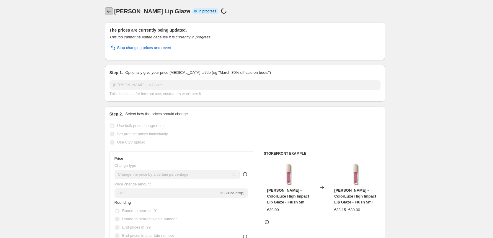
click at [112, 11] on icon "Price change jobs" at bounding box center [109, 11] width 6 height 6
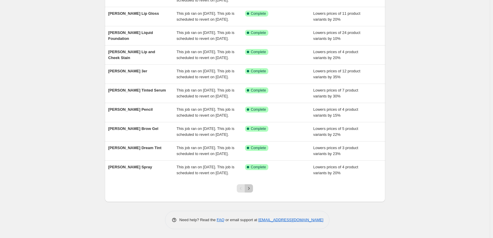
click at [252, 190] on icon "Next" at bounding box center [249, 189] width 6 height 6
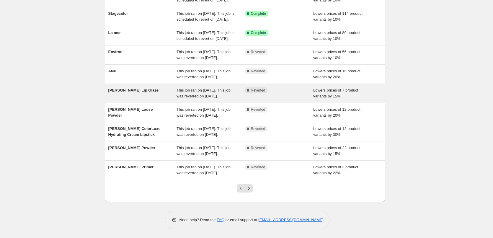
click at [235, 87] on div "This job ran on [DATE]. This job was reverted on [DATE]." at bounding box center [211, 93] width 69 height 12
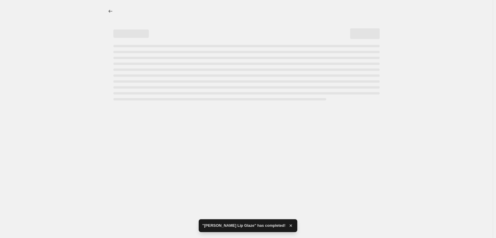
select select "percentage"
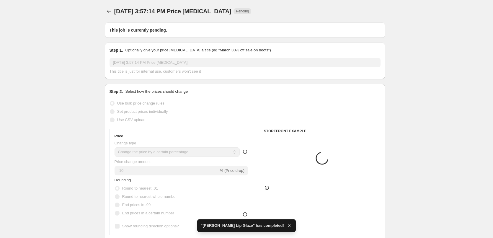
type input "[PERSON_NAME] Lip Glaze"
radio input "false"
radio input "true"
checkbox input "true"
select select "tag"
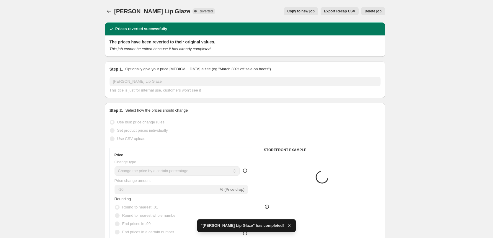
click at [371, 9] on button "Delete job" at bounding box center [373, 11] width 24 height 8
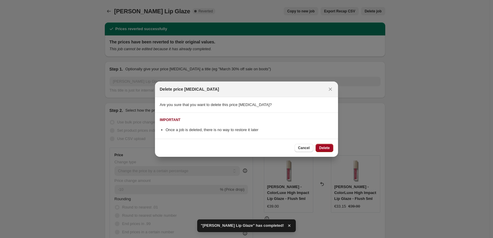
click at [328, 150] on span "Delete" at bounding box center [324, 148] width 11 height 5
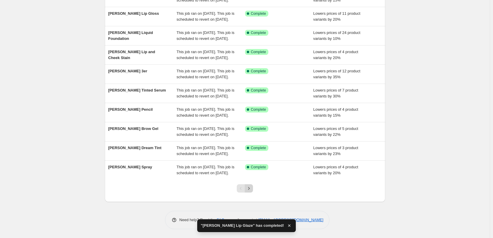
click at [251, 192] on button "Next" at bounding box center [249, 188] width 8 height 8
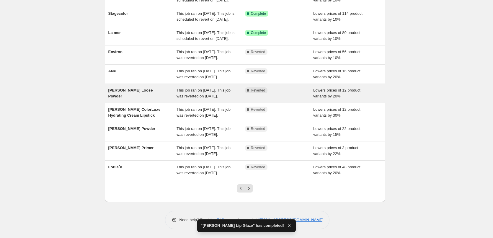
click at [227, 98] on span "This job ran on [DATE]. This job was reverted on [DATE]." at bounding box center [204, 93] width 54 height 10
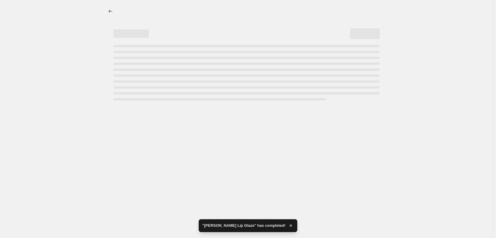
select select "percentage"
select select "tag"
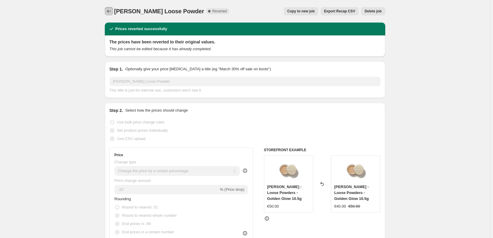
click at [109, 14] on icon "Price change jobs" at bounding box center [109, 11] width 6 height 6
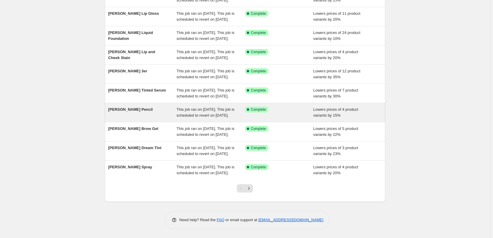
scroll to position [125, 0]
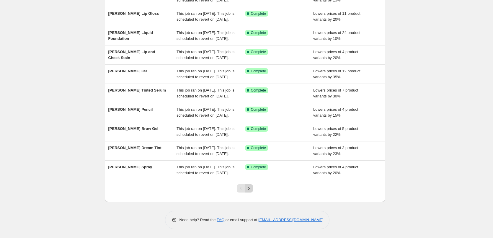
click at [249, 188] on icon "Next" at bounding box center [249, 189] width 6 height 6
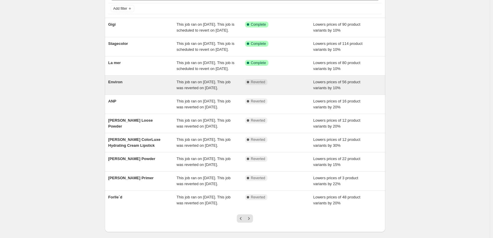
scroll to position [118, 0]
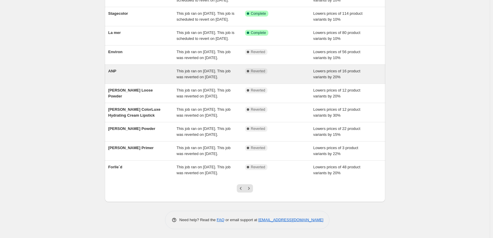
click at [209, 65] on div "ANP This job ran on [DATE]. This job was reverted on [DATE]. Complete Reverted …" at bounding box center [245, 74] width 281 height 19
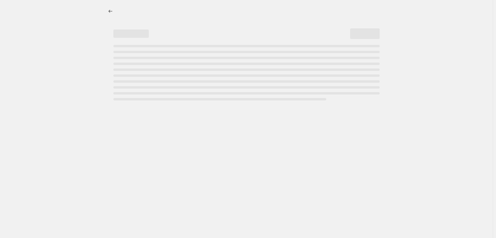
select select "percentage"
select select "vendor"
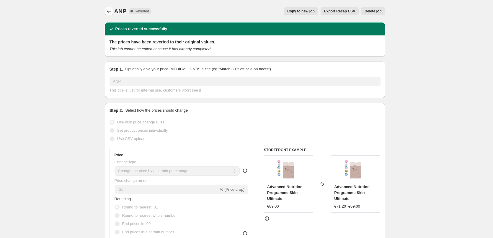
click at [108, 13] on icon "Price change jobs" at bounding box center [109, 11] width 6 height 6
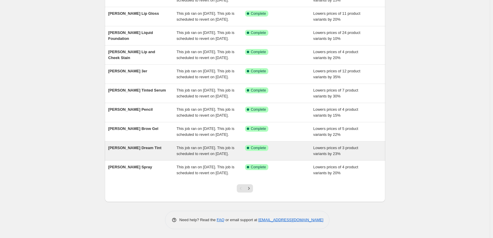
scroll to position [125, 0]
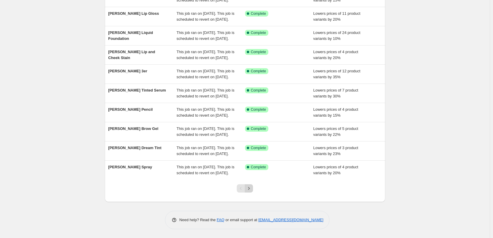
click at [250, 187] on icon "Next" at bounding box center [249, 189] width 6 height 6
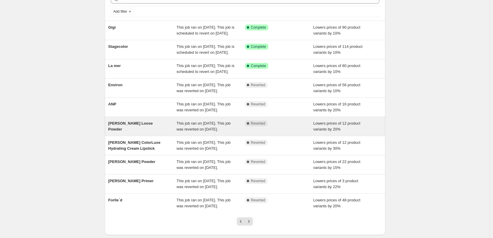
scroll to position [118, 0]
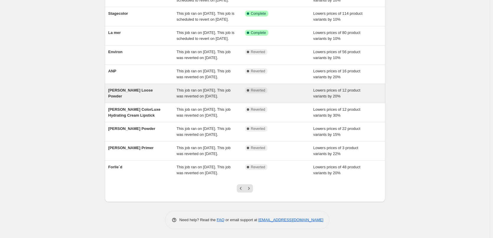
click at [191, 88] on span "This job ran on [DATE]. This job was reverted on [DATE]." at bounding box center [204, 93] width 54 height 10
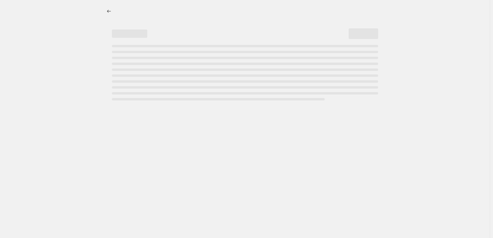
select select "percentage"
select select "tag"
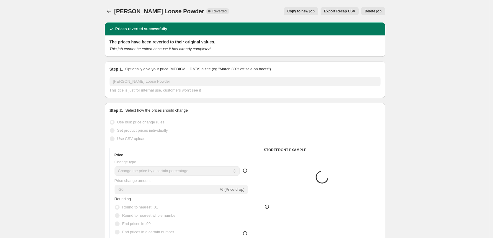
click at [303, 12] on span "Copy to new job" at bounding box center [300, 11] width 27 height 5
select select "percentage"
select select "tag"
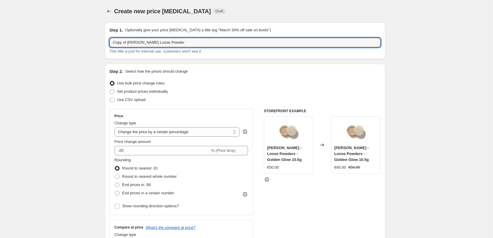
drag, startPoint x: 129, startPoint y: 43, endPoint x: 72, endPoint y: 40, distance: 57.7
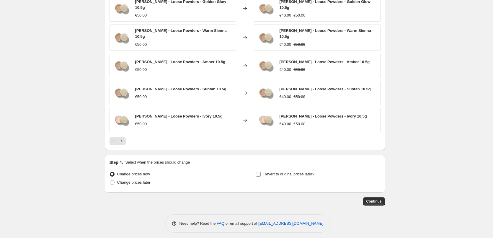
type input "[PERSON_NAME] Loose Powder"
click at [274, 172] on span "Revert to original prices later?" at bounding box center [288, 174] width 51 height 4
click at [261, 172] on input "Revert to original prices later?" at bounding box center [258, 174] width 5 height 5
checkbox input "true"
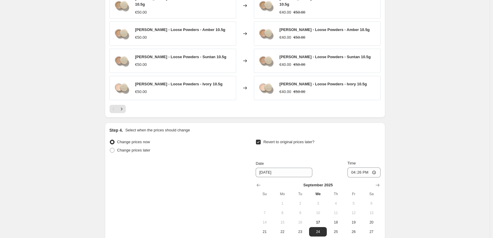
scroll to position [520, 0]
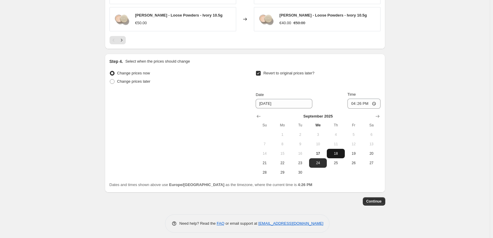
click at [337, 149] on button "18" at bounding box center [336, 153] width 18 height 9
type input "[DATE]"
click at [356, 102] on input "16:26" at bounding box center [364, 104] width 33 height 10
click at [375, 100] on input "15:00" at bounding box center [364, 104] width 33 height 10
type input "03:00"
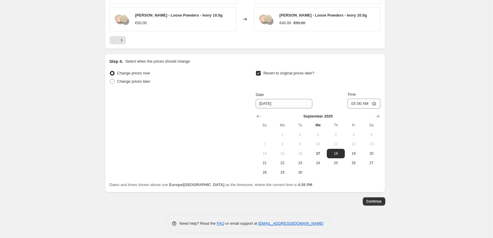
click at [374, 197] on button "Continue" at bounding box center [374, 201] width 22 height 8
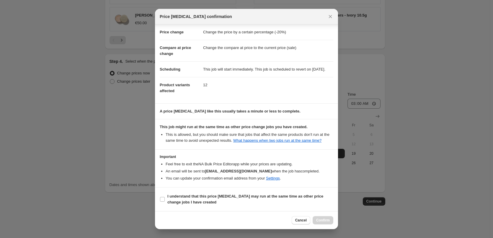
scroll to position [17, 0]
click at [180, 196] on b "I understand that this price [MEDICAL_DATA] may run at the same time as other p…" at bounding box center [245, 199] width 156 height 10
click at [165, 197] on input "I understand that this price [MEDICAL_DATA] may run at the same time as other p…" at bounding box center [162, 199] width 5 height 5
checkbox input "true"
click at [331, 222] on button "Confirm" at bounding box center [323, 220] width 21 height 8
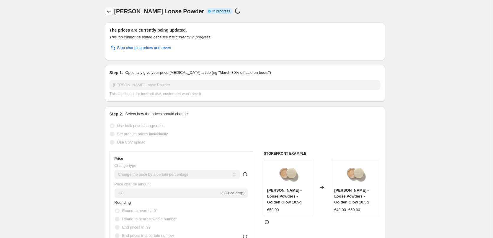
click at [109, 12] on icon "Price change jobs" at bounding box center [109, 11] width 6 height 6
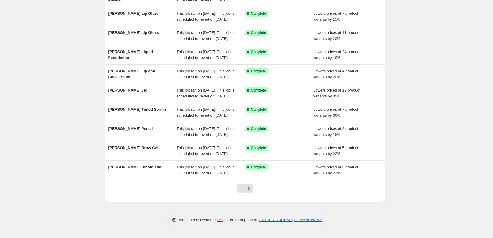
scroll to position [125, 0]
click at [252, 188] on icon "Next" at bounding box center [249, 189] width 6 height 6
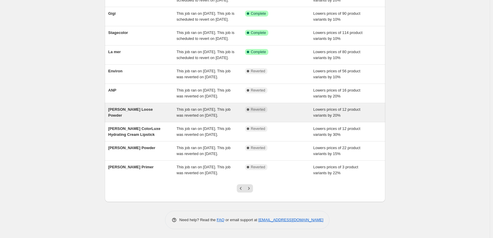
click at [190, 103] on div "[PERSON_NAME] Loose Powder This job ran on [DATE]. This job was reverted on [DA…" at bounding box center [245, 112] width 281 height 19
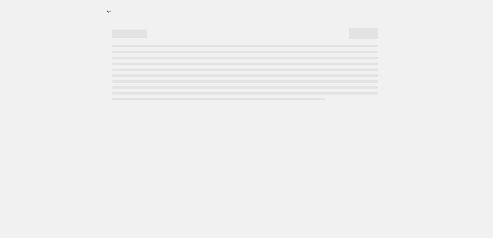
select select "percentage"
select select "tag"
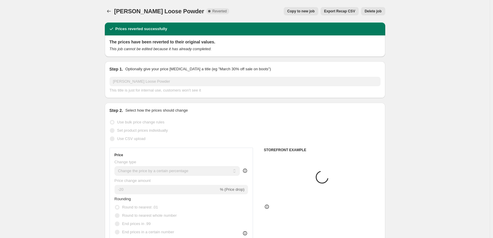
click at [376, 9] on button "Delete job" at bounding box center [373, 11] width 24 height 8
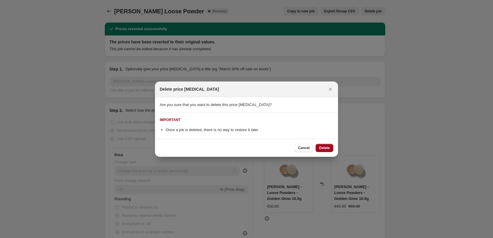
click at [326, 149] on span "Delete" at bounding box center [324, 148] width 11 height 5
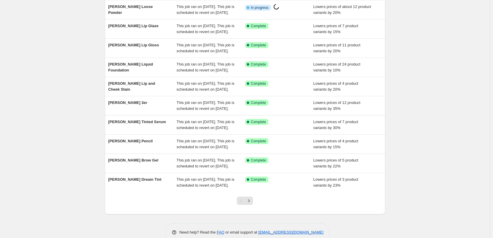
scroll to position [125, 0]
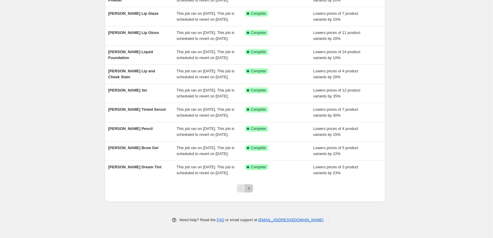
click at [249, 189] on icon "Next" at bounding box center [249, 189] width 6 height 6
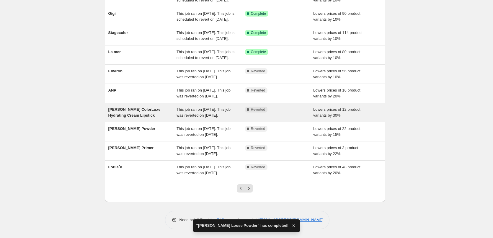
click at [187, 107] on span "This job ran on [DATE]. This job was reverted on [DATE]." at bounding box center [204, 112] width 54 height 10
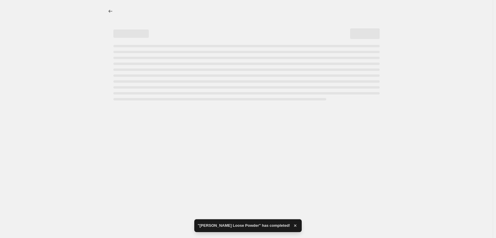
select select "percentage"
select select "tag"
select select "vendor"
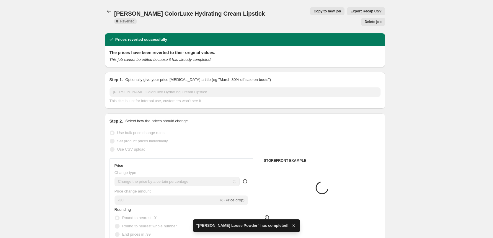
click at [314, 13] on span "Copy to new job" at bounding box center [327, 11] width 27 height 5
select select "percentage"
select select "tag"
select select "vendor"
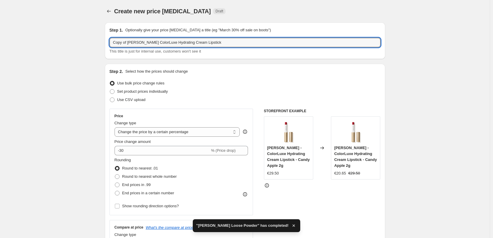
drag, startPoint x: 128, startPoint y: 42, endPoint x: 12, endPoint y: 45, distance: 115.8
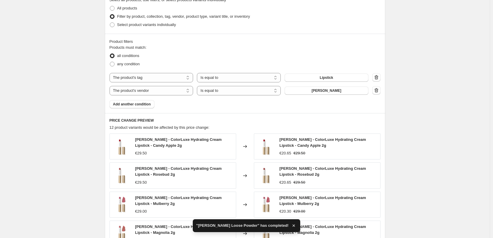
scroll to position [442, 0]
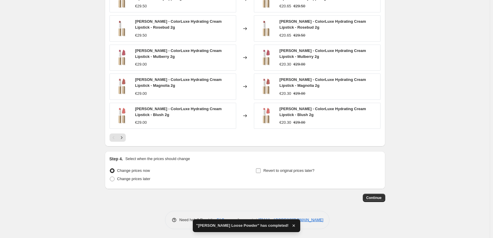
type input "[PERSON_NAME] ColorLuxe Hydrating Cream Lipstick"
click at [266, 170] on span "Revert to original prices later?" at bounding box center [288, 170] width 51 height 4
click at [261, 170] on input "Revert to original prices later?" at bounding box center [258, 170] width 5 height 5
checkbox input "true"
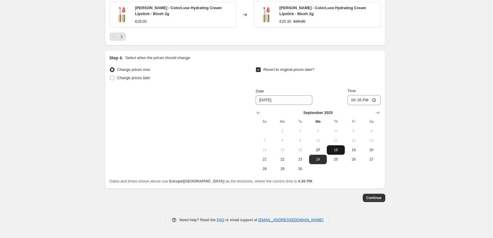
click at [333, 149] on span "18" at bounding box center [335, 150] width 13 height 5
type input "[DATE]"
click at [352, 100] on input "16:26" at bounding box center [364, 100] width 33 height 10
click at [377, 99] on input "15:00" at bounding box center [364, 100] width 33 height 10
type input "03:00"
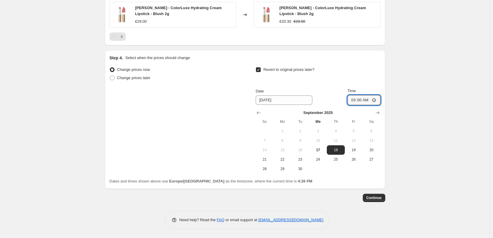
click at [380, 198] on span "Continue" at bounding box center [374, 198] width 15 height 5
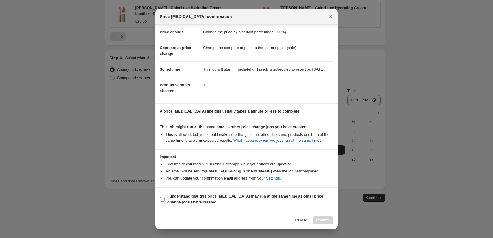
click at [167, 197] on label "I understand that this price [MEDICAL_DATA] may run at the same time as other p…" at bounding box center [247, 199] width 174 height 14
click at [165, 197] on input "I understand that this price [MEDICAL_DATA] may run at the same time as other p…" at bounding box center [162, 199] width 5 height 5
checkbox input "true"
click at [318, 222] on span "Confirm" at bounding box center [323, 220] width 14 height 5
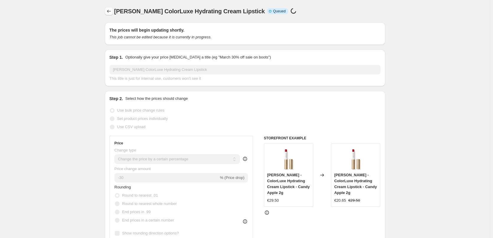
click at [112, 11] on icon "Price change jobs" at bounding box center [109, 11] width 6 height 6
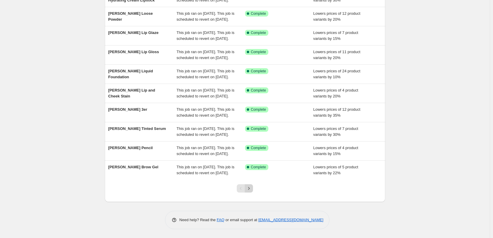
click at [251, 188] on icon "Next" at bounding box center [249, 189] width 6 height 6
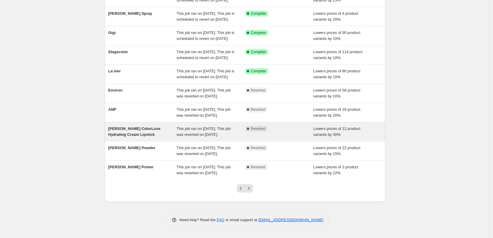
click at [224, 126] on div "This job ran on [DATE]. This job was reverted on [DATE]." at bounding box center [211, 132] width 69 height 12
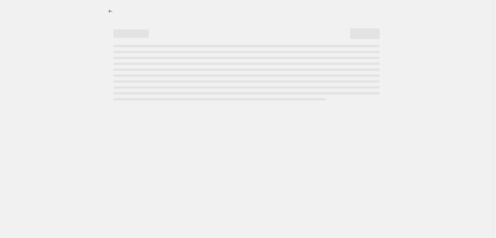
select select "percentage"
select select "tag"
select select "vendor"
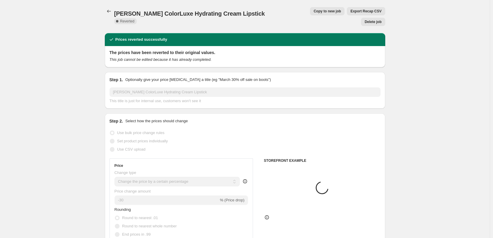
click at [373, 19] on span "Delete job" at bounding box center [373, 21] width 17 height 5
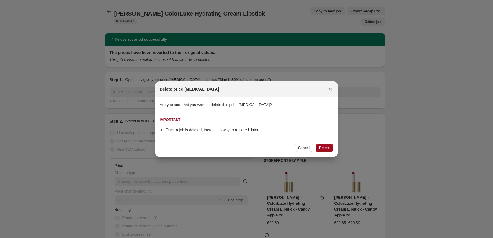
click at [322, 151] on button "Delete" at bounding box center [325, 148] width 18 height 8
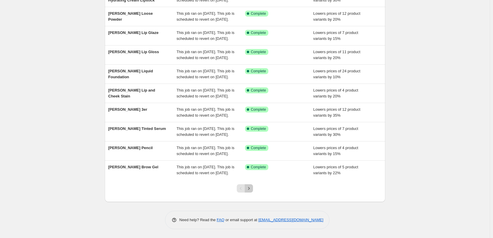
click at [252, 190] on icon "Next" at bounding box center [249, 189] width 6 height 6
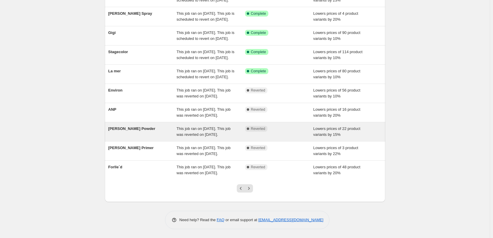
click at [219, 126] on span "This job ran on [DATE]. This job was reverted on [DATE]." at bounding box center [204, 131] width 54 height 10
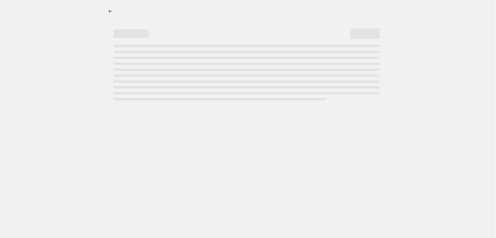
select select "percentage"
select select "tag"
select select "vendor"
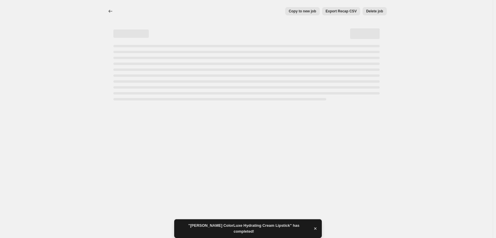
select select "percentage"
select select "tag"
select select "vendor"
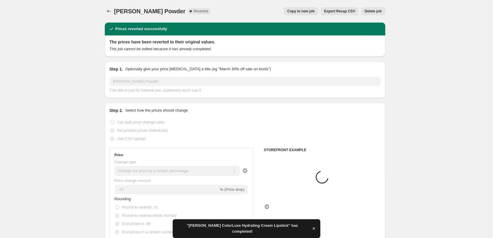
click at [307, 12] on span "Copy to new job" at bounding box center [300, 11] width 27 height 5
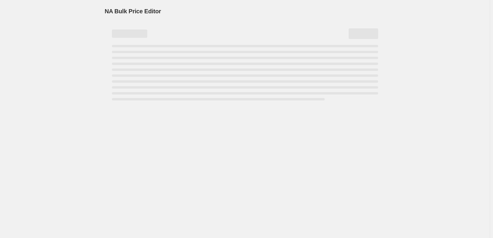
select select "percentage"
select select "tag"
select select "vendor"
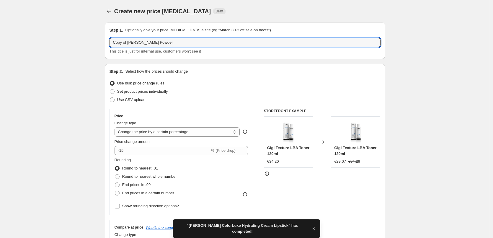
drag, startPoint x: 128, startPoint y: 42, endPoint x: 22, endPoint y: 41, distance: 106.0
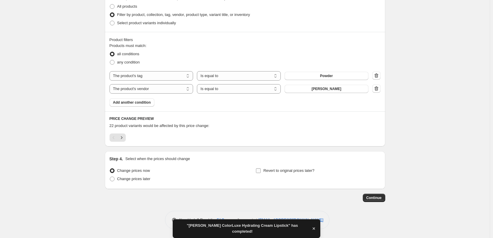
type input "[PERSON_NAME] Powder"
click at [284, 171] on span "Revert to original prices later?" at bounding box center [288, 170] width 51 height 4
click at [261, 171] on input "Revert to original prices later?" at bounding box center [258, 170] width 5 height 5
checkbox input "true"
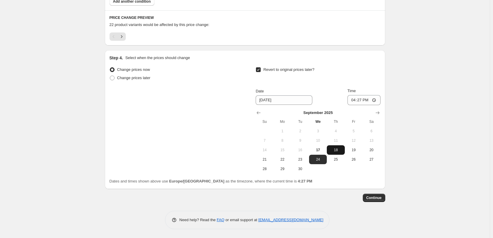
click at [339, 150] on span "18" at bounding box center [335, 150] width 13 height 5
type input "[DATE]"
click at [354, 101] on input "16:27" at bounding box center [364, 100] width 33 height 10
click at [378, 101] on input "15:00" at bounding box center [364, 100] width 33 height 10
type input "03:00"
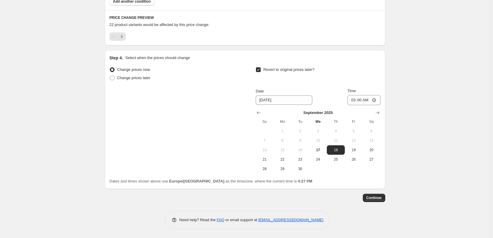
click at [377, 198] on span "Continue" at bounding box center [374, 198] width 15 height 5
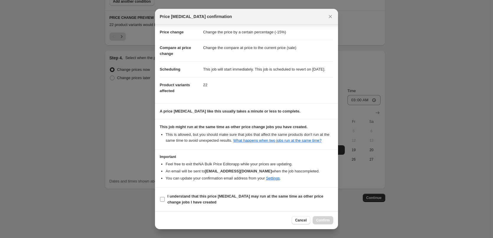
click at [173, 197] on b "I understand that this price [MEDICAL_DATA] may run at the same time as other p…" at bounding box center [245, 199] width 156 height 10
click at [165, 197] on input "I understand that this price [MEDICAL_DATA] may run at the same time as other p…" at bounding box center [162, 199] width 5 height 5
checkbox input "true"
click at [320, 218] on span "Confirm" at bounding box center [323, 220] width 14 height 5
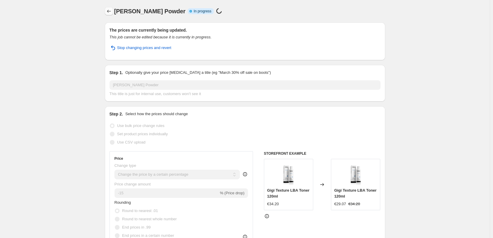
click at [107, 12] on button "Price change jobs" at bounding box center [109, 11] width 8 height 8
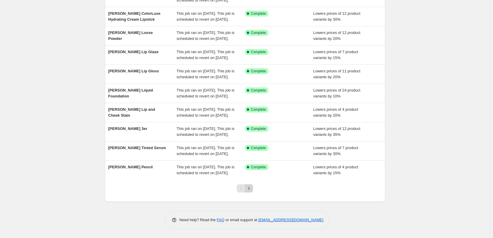
click at [252, 187] on icon "Next" at bounding box center [249, 189] width 6 height 6
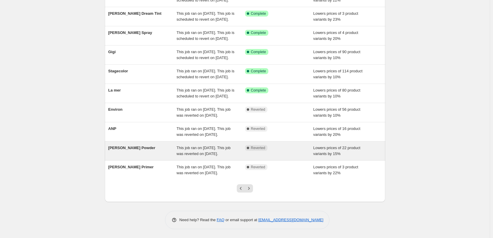
click at [234, 145] on div "This job ran on [DATE]. This job was reverted on [DATE]." at bounding box center [211, 151] width 69 height 12
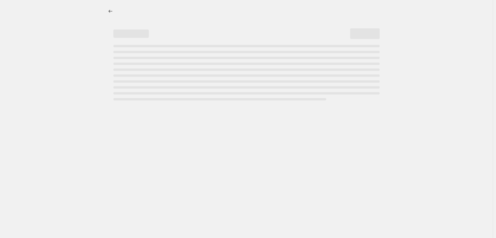
select select "percentage"
select select "tag"
select select "vendor"
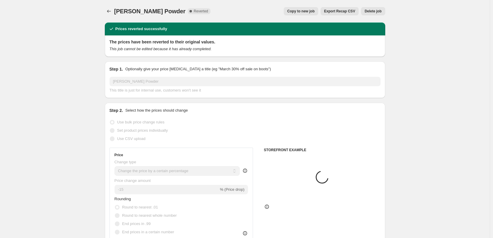
click at [378, 10] on span "Delete job" at bounding box center [373, 11] width 17 height 5
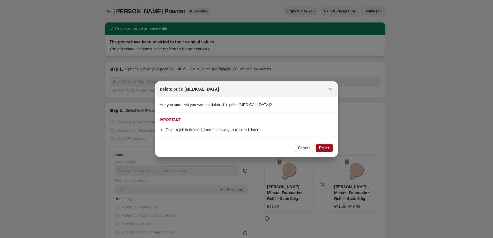
click at [323, 146] on span "Delete" at bounding box center [324, 148] width 11 height 5
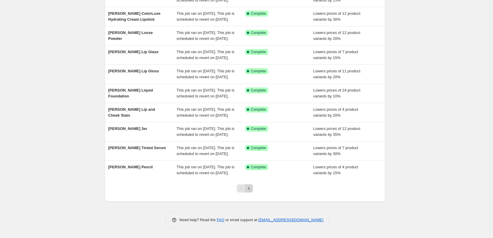
click at [252, 191] on icon "Next" at bounding box center [249, 189] width 6 height 6
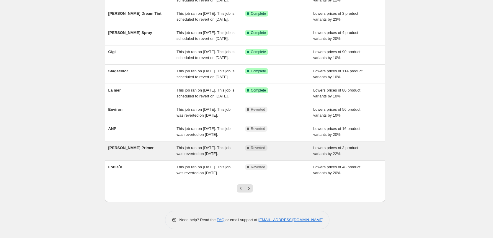
click at [200, 146] on span "This job ran on [DATE]. This job was reverted on [DATE]." at bounding box center [204, 151] width 54 height 10
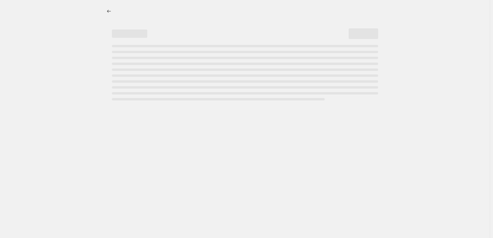
select select "percentage"
select select "tag"
select select "vendor"
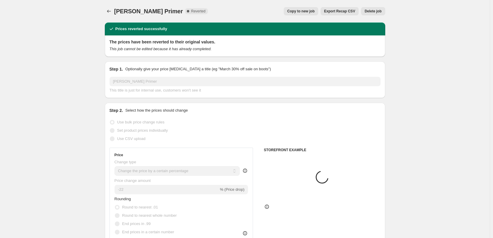
click at [305, 12] on span "Copy to new job" at bounding box center [300, 11] width 27 height 5
select select "percentage"
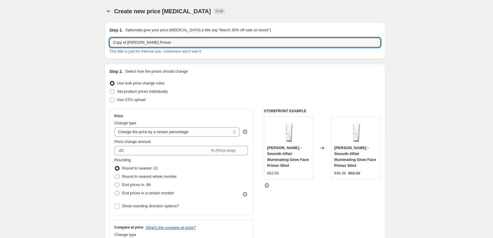
drag, startPoint x: 126, startPoint y: 43, endPoint x: -16, endPoint y: 34, distance: 142.7
click at [0, 34] on html "Home Settings Plans Skip to content Create new price [MEDICAL_DATA]. This page …" at bounding box center [246, 119] width 493 height 238
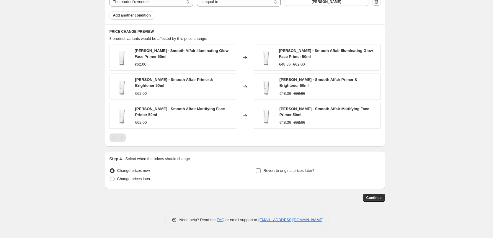
click at [276, 173] on span "Revert to original prices later?" at bounding box center [288, 170] width 51 height 4
click at [261, 173] on input "Revert to original prices later?" at bounding box center [258, 170] width 5 height 5
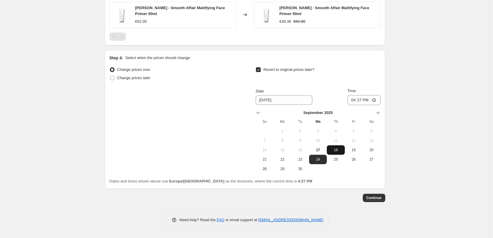
click at [337, 147] on button "18" at bounding box center [336, 149] width 18 height 9
click at [355, 96] on input "16:27" at bounding box center [364, 100] width 33 height 10
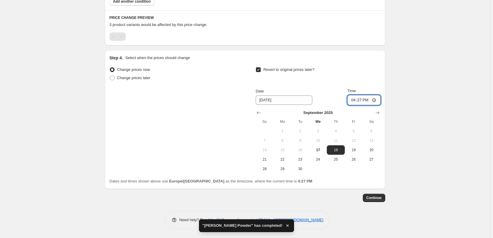
click at [354, 99] on input "16:27" at bounding box center [364, 100] width 33 height 10
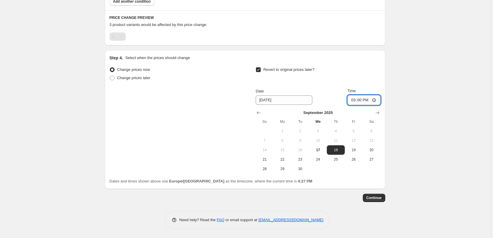
click at [376, 100] on input "15:00" at bounding box center [364, 100] width 33 height 10
click at [377, 196] on span "Continue" at bounding box center [374, 198] width 15 height 5
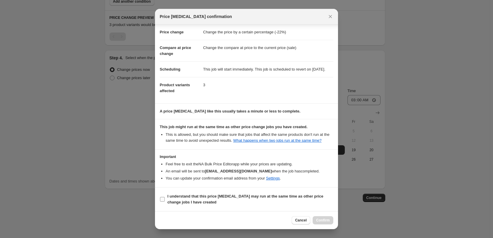
click at [195, 194] on b "I understand that this price [MEDICAL_DATA] may run at the same time as other p…" at bounding box center [245, 199] width 156 height 10
click at [165, 197] on input "I understand that this price [MEDICAL_DATA] may run at the same time as other p…" at bounding box center [162, 199] width 5 height 5
click at [321, 217] on button "Confirm" at bounding box center [323, 220] width 21 height 8
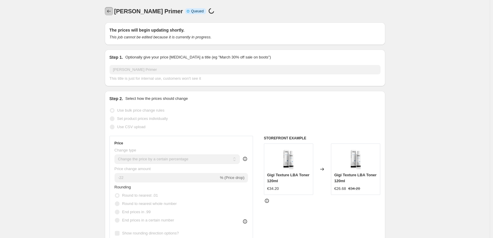
click at [109, 12] on icon "Price change jobs" at bounding box center [109, 11] width 4 height 3
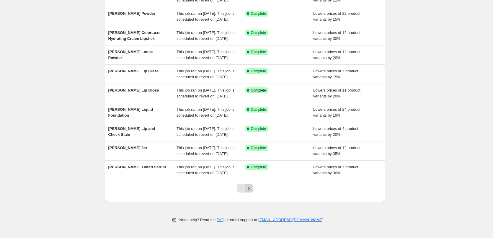
click at [249, 189] on icon "Next" at bounding box center [249, 189] width 6 height 6
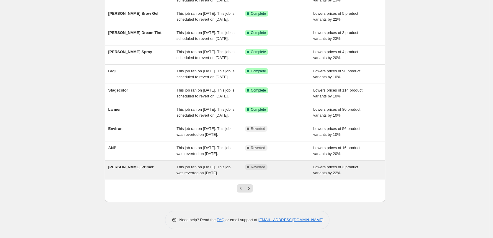
click at [190, 165] on span "This job ran on [DATE]. This job was reverted on [DATE]." at bounding box center [204, 170] width 54 height 10
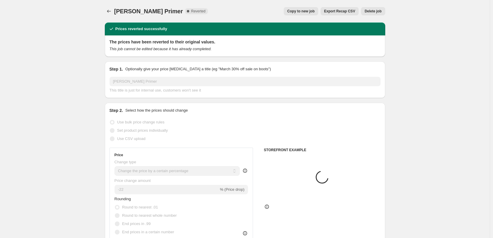
click at [379, 12] on span "Delete job" at bounding box center [373, 11] width 17 height 5
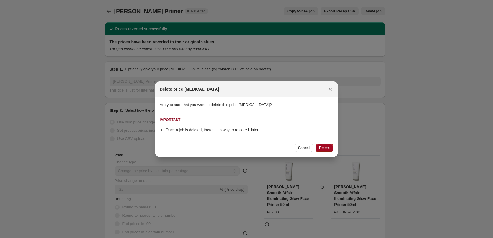
click at [328, 145] on button "Delete" at bounding box center [325, 148] width 18 height 8
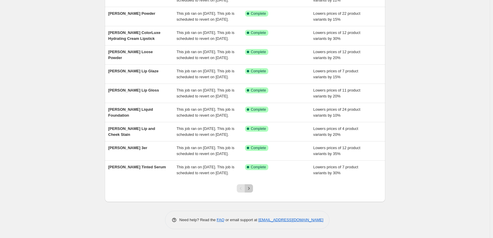
click at [250, 188] on icon "Next" at bounding box center [249, 189] width 6 height 6
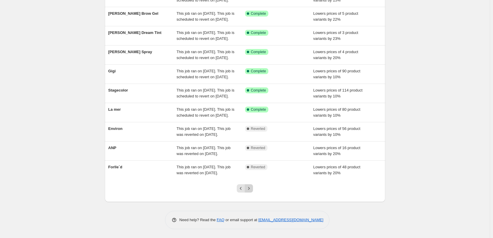
click at [251, 189] on icon "Next" at bounding box center [249, 189] width 6 height 6
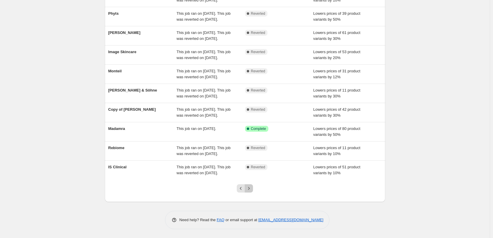
click at [251, 189] on icon "Next" at bounding box center [249, 189] width 6 height 6
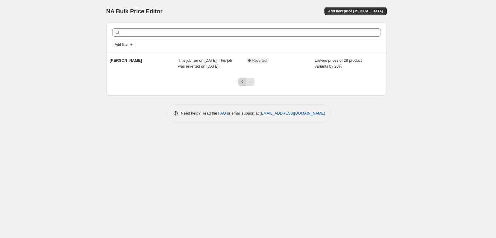
click at [240, 82] on icon "Previous" at bounding box center [243, 82] width 6 height 6
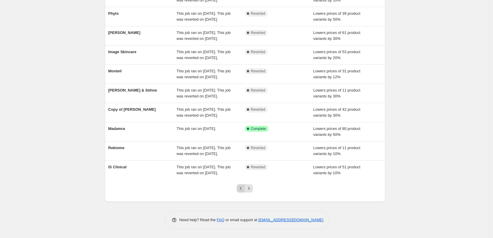
click at [243, 190] on icon "Previous" at bounding box center [241, 189] width 6 height 6
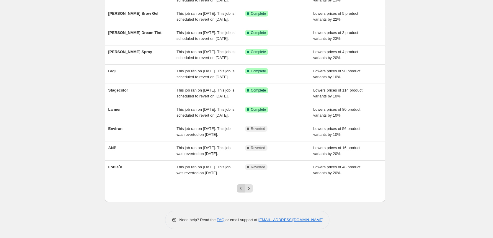
click at [238, 190] on button "Previous" at bounding box center [241, 188] width 8 height 8
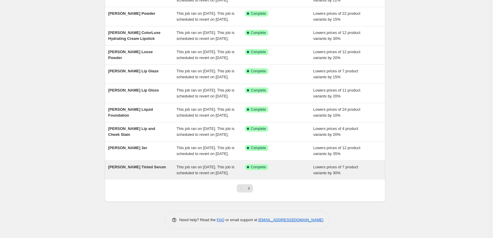
scroll to position [125, 0]
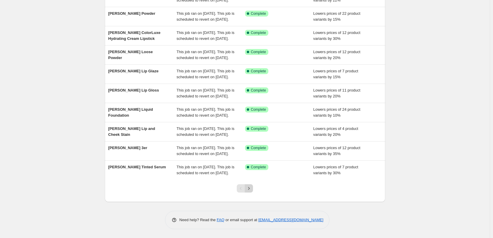
click at [253, 188] on button "Next" at bounding box center [249, 188] width 8 height 8
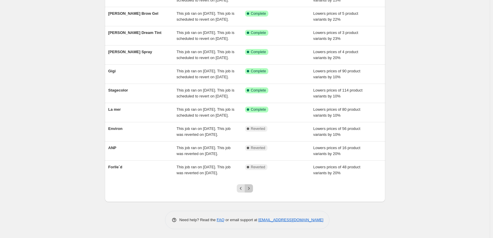
click at [253, 188] on button "Next" at bounding box center [249, 188] width 8 height 8
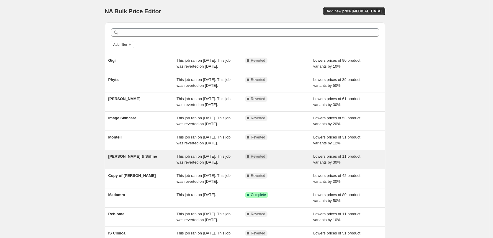
scroll to position [108, 0]
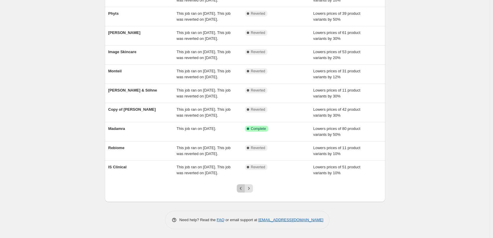
click at [242, 190] on icon "Previous" at bounding box center [241, 189] width 6 height 6
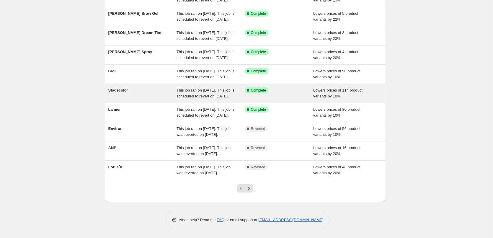
scroll to position [125, 0]
click at [242, 190] on icon "Previous" at bounding box center [241, 189] width 6 height 6
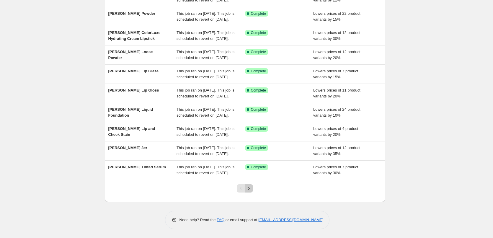
click at [250, 190] on icon "Next" at bounding box center [249, 189] width 6 height 6
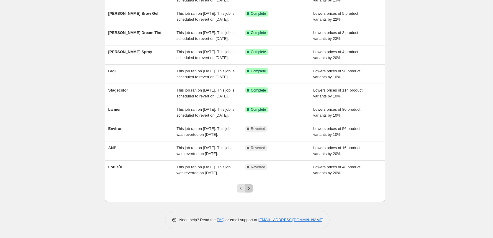
click at [250, 190] on icon "Next" at bounding box center [249, 189] width 6 height 6
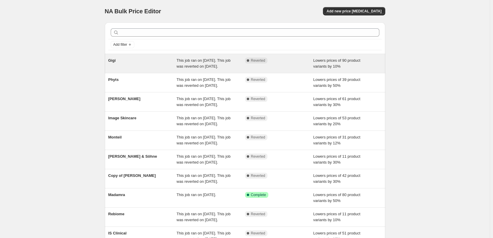
click at [115, 65] on div "Gigi" at bounding box center [142, 64] width 69 height 12
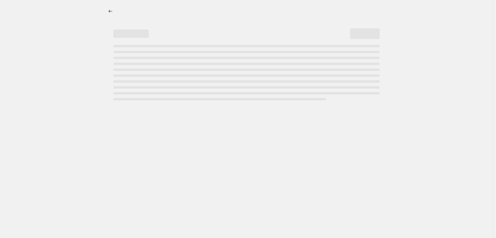
select select "percentage"
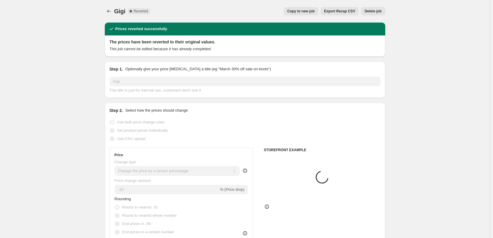
select select "vendor"
click at [370, 8] on button "Delete job" at bounding box center [373, 11] width 24 height 8
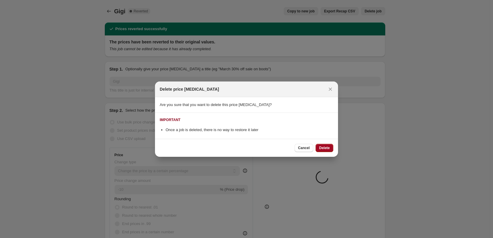
click at [318, 144] on button "Delete" at bounding box center [325, 148] width 18 height 8
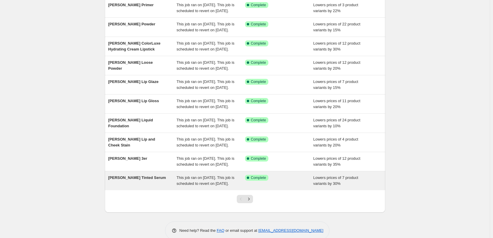
scroll to position [125, 0]
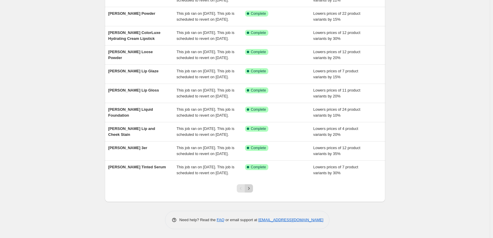
click at [252, 189] on icon "Next" at bounding box center [249, 189] width 6 height 6
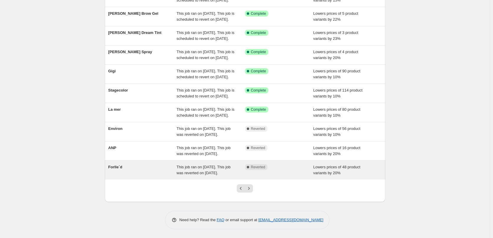
click at [252, 189] on icon "Next" at bounding box center [249, 189] width 6 height 6
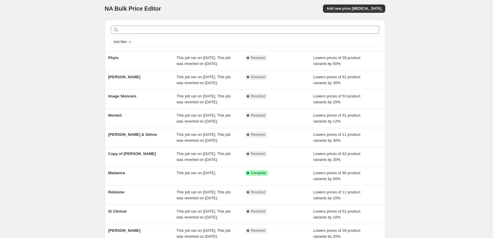
scroll to position [0, 0]
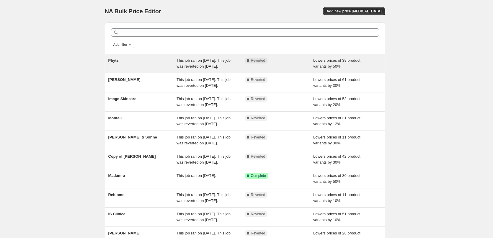
click at [196, 64] on div "This job ran on [DATE]. This job was reverted on [DATE]." at bounding box center [211, 64] width 69 height 12
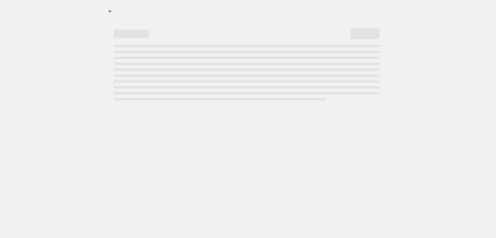
select select "percentage"
select select "vendor"
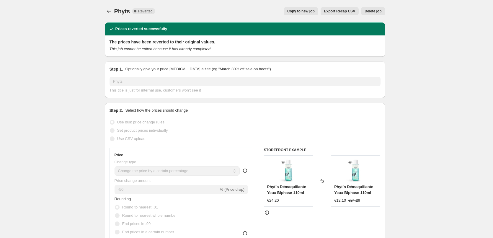
click at [300, 13] on span "Copy to new job" at bounding box center [300, 11] width 27 height 5
select select "percentage"
select select "vendor"
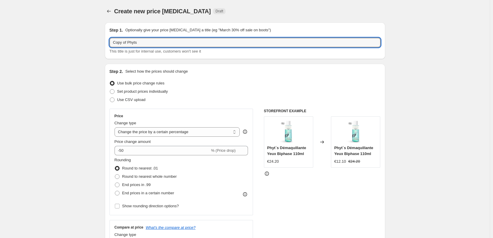
drag, startPoint x: 128, startPoint y: 43, endPoint x: 57, endPoint y: 34, distance: 70.9
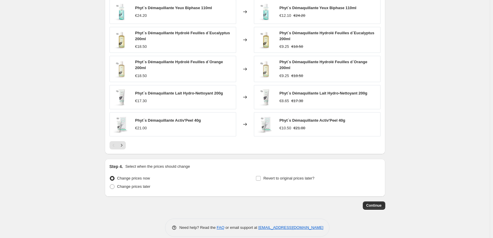
scroll to position [423, 0]
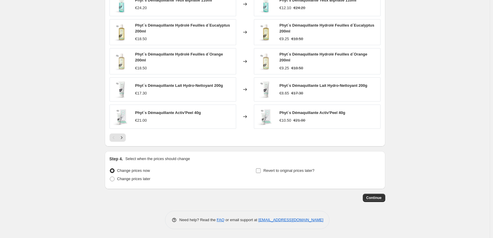
type input "Phyts"
click at [270, 170] on span "Revert to original prices later?" at bounding box center [288, 170] width 51 height 4
click at [261, 170] on input "Revert to original prices later?" at bounding box center [258, 170] width 5 height 5
checkbox input "true"
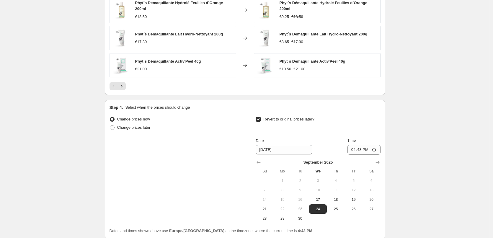
scroll to position [524, 0]
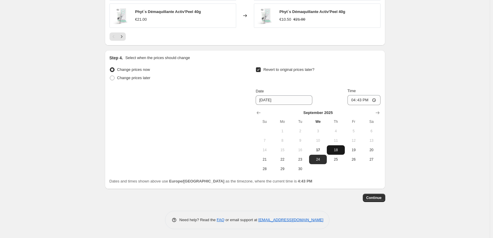
click at [339, 149] on span "18" at bounding box center [335, 150] width 13 height 5
type input "[DATE]"
click at [355, 101] on input "16:43" at bounding box center [364, 100] width 33 height 10
click at [376, 99] on input "15:00" at bounding box center [364, 100] width 33 height 10
type input "03:00"
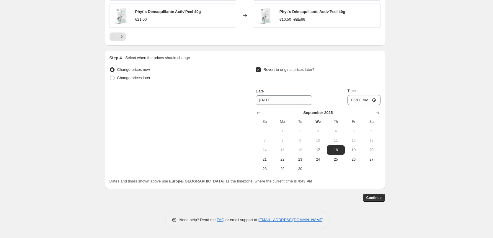
click at [375, 198] on span "Continue" at bounding box center [374, 198] width 15 height 5
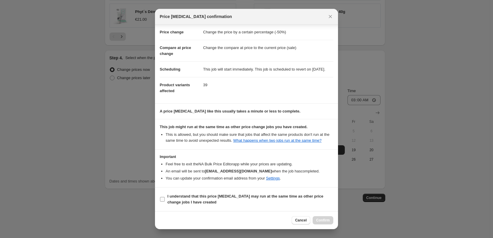
scroll to position [17, 0]
click at [187, 198] on b "I understand that this price [MEDICAL_DATA] may run at the same time as other p…" at bounding box center [245, 199] width 156 height 10
click at [165, 198] on input "I understand that this price [MEDICAL_DATA] may run at the same time as other p…" at bounding box center [162, 199] width 5 height 5
checkbox input "true"
drag, startPoint x: 324, startPoint y: 220, endPoint x: 305, endPoint y: 210, distance: 21.4
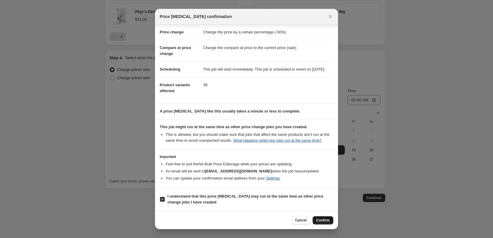
click at [324, 220] on span "Confirm" at bounding box center [323, 220] width 14 height 5
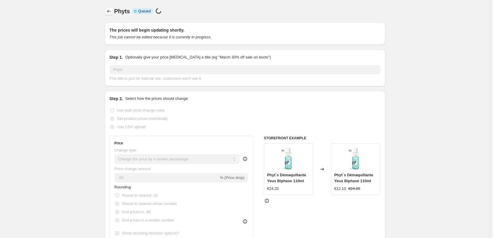
click at [111, 13] on icon "Price change jobs" at bounding box center [109, 11] width 6 height 6
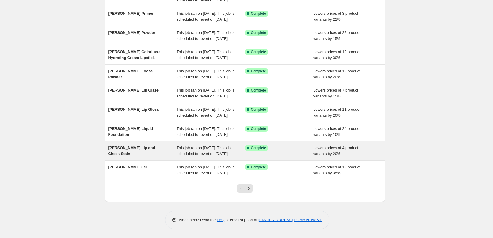
scroll to position [125, 0]
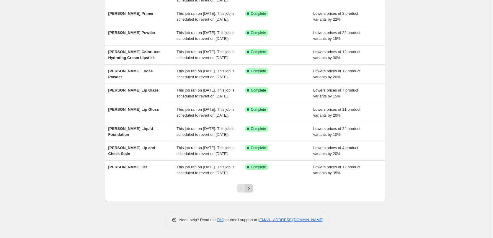
click at [251, 187] on icon "Next" at bounding box center [249, 189] width 6 height 6
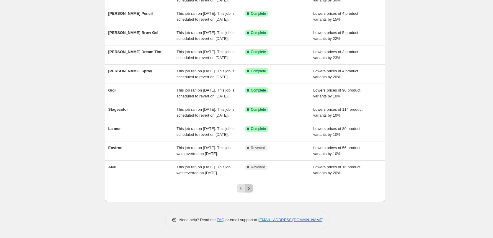
click at [252, 188] on icon "Next" at bounding box center [249, 189] width 6 height 6
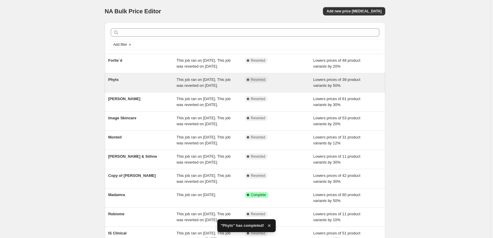
click at [267, 89] on div "Complete Reverted" at bounding box center [279, 83] width 69 height 12
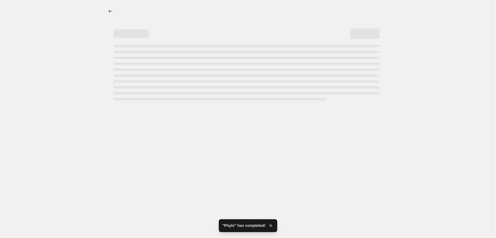
select select "percentage"
select select "vendor"
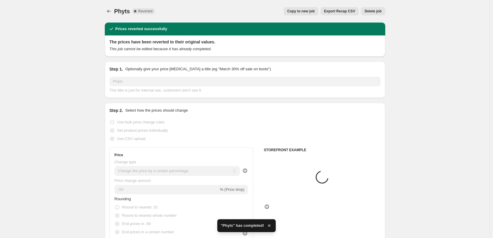
click at [380, 11] on span "Delete job" at bounding box center [373, 11] width 17 height 5
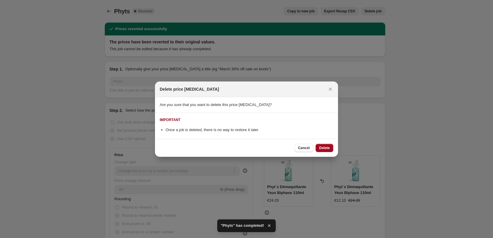
click at [329, 148] on span "Delete" at bounding box center [324, 148] width 11 height 5
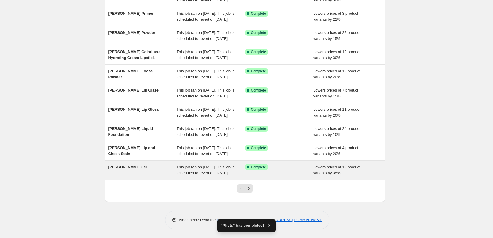
scroll to position [125, 0]
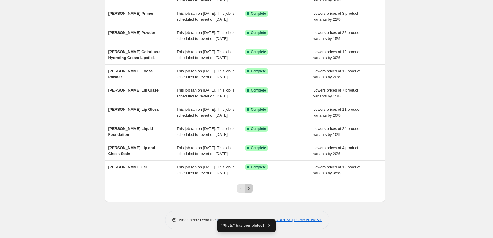
click at [252, 192] on button "Next" at bounding box center [249, 188] width 8 height 8
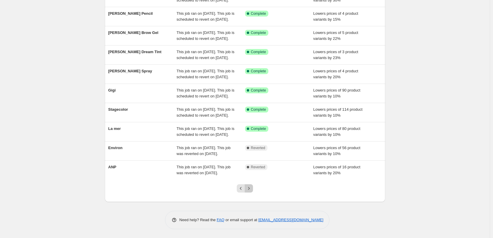
click at [252, 189] on icon "Next" at bounding box center [249, 189] width 6 height 6
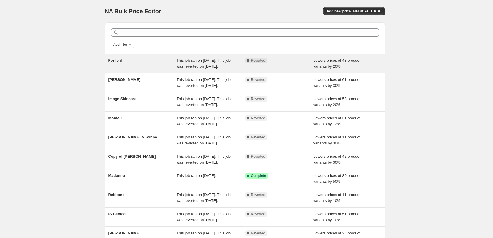
click at [236, 69] on div "This job ran on [DATE]. This job was reverted on [DATE]." at bounding box center [211, 64] width 69 height 12
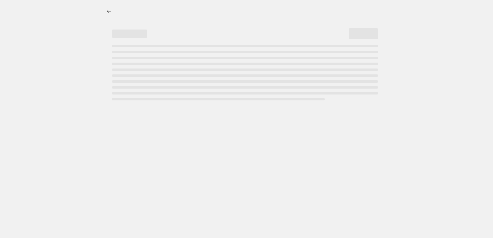
select select "percentage"
select select "remove"
select select "vendor"
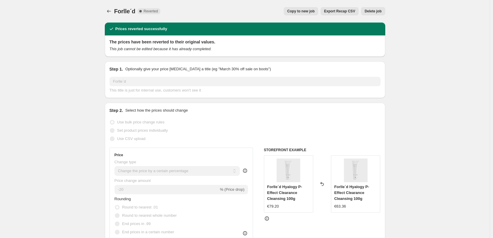
click at [306, 11] on span "Copy to new job" at bounding box center [300, 11] width 27 height 5
select select "percentage"
select select "remove"
select select "vendor"
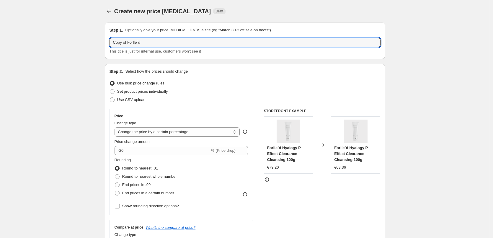
drag, startPoint x: 127, startPoint y: 43, endPoint x: 28, endPoint y: 38, distance: 99.3
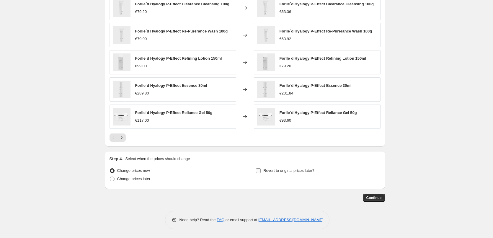
type input "Forlle´d"
click at [273, 172] on span "Revert to original prices later?" at bounding box center [288, 170] width 51 height 4
click at [261, 172] on input "Revert to original prices later?" at bounding box center [258, 170] width 5 height 5
checkbox input "true"
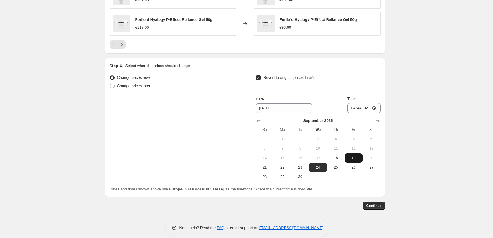
scroll to position [520, 0]
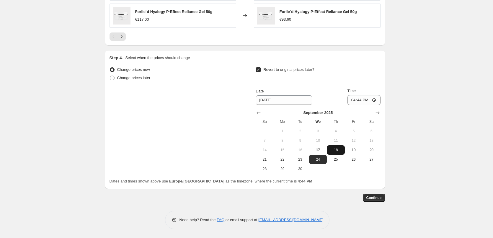
click at [337, 150] on span "18" at bounding box center [335, 150] width 13 height 5
type input "[DATE]"
click at [352, 100] on input "16:44" at bounding box center [364, 100] width 33 height 10
click at [375, 100] on input "15:00" at bounding box center [364, 100] width 33 height 10
type input "03:00"
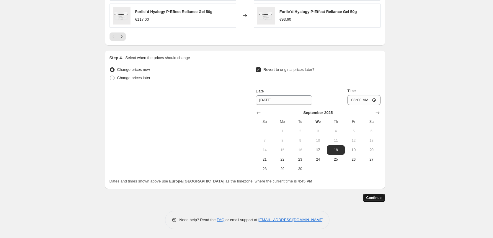
click at [373, 199] on span "Continue" at bounding box center [374, 198] width 15 height 5
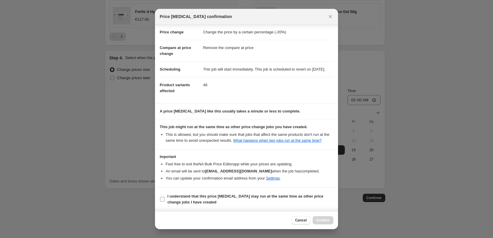
scroll to position [17, 0]
click at [221, 198] on b "I understand that this price [MEDICAL_DATA] may run at the same time as other p…" at bounding box center [245, 199] width 156 height 10
click at [165, 198] on input "I understand that this price [MEDICAL_DATA] may run at the same time as other p…" at bounding box center [162, 199] width 5 height 5
checkbox input "true"
click at [316, 221] on button "Confirm" at bounding box center [323, 220] width 21 height 8
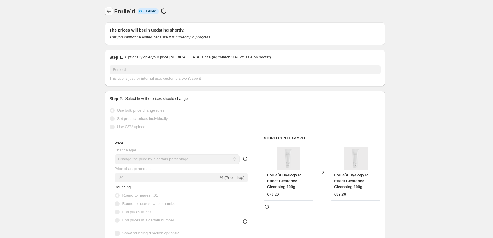
click at [112, 12] on icon "Price change jobs" at bounding box center [109, 11] width 6 height 6
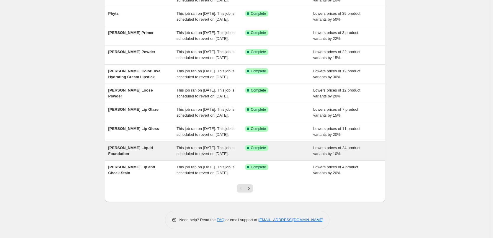
scroll to position [125, 0]
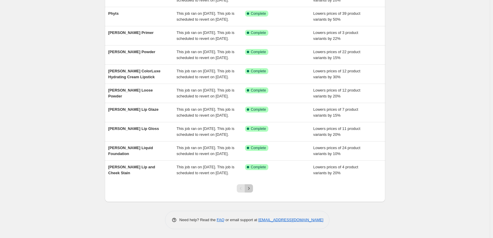
click at [251, 190] on icon "Next" at bounding box center [249, 189] width 6 height 6
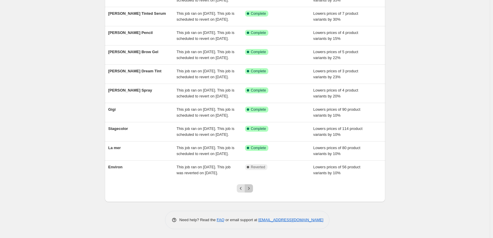
click at [249, 191] on icon "Next" at bounding box center [249, 189] width 6 height 6
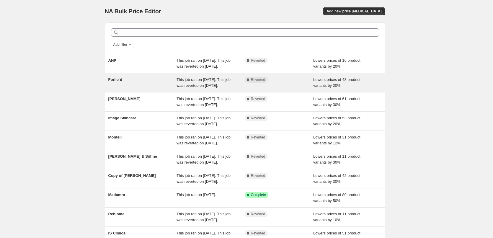
click at [223, 88] on span "This job ran on [DATE]. This job was reverted on [DATE]." at bounding box center [204, 82] width 54 height 10
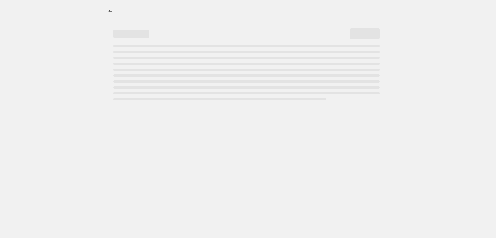
select select "percentage"
select select "remove"
select select "vendor"
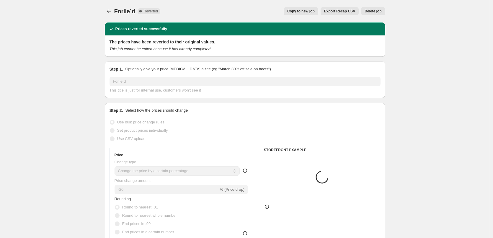
click at [374, 12] on span "Delete job" at bounding box center [373, 11] width 17 height 5
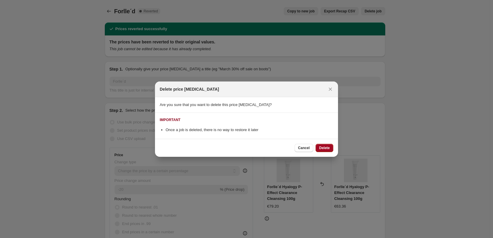
click at [330, 147] on button "Delete" at bounding box center [325, 148] width 18 height 8
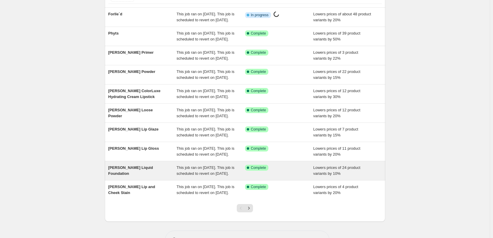
scroll to position [125, 0]
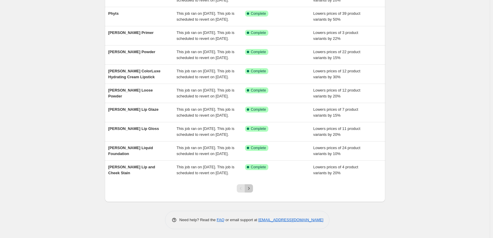
click at [250, 189] on icon "Next" at bounding box center [249, 189] width 6 height 6
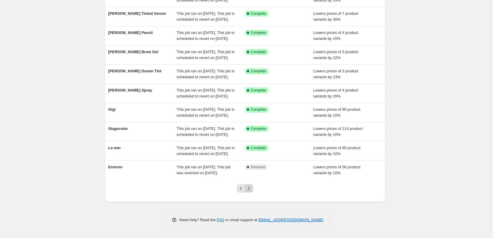
click at [252, 188] on icon "Next" at bounding box center [249, 189] width 6 height 6
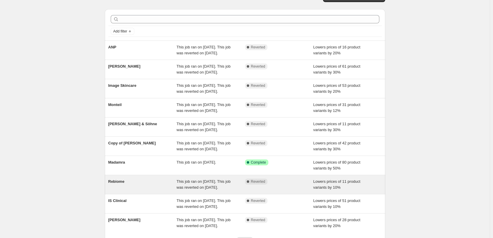
scroll to position [13, 0]
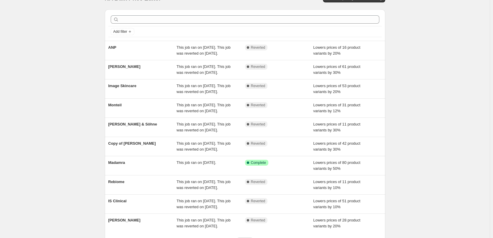
click at [414, 21] on div "NA Bulk Price Editor. This page is ready NA Bulk Price Editor Add new price cha…" at bounding box center [245, 139] width 490 height 304
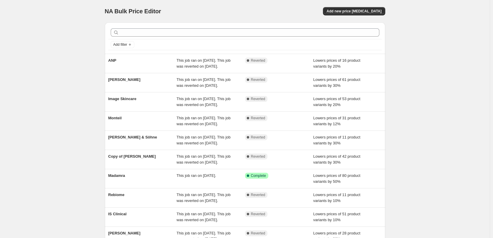
scroll to position [102, 0]
